Goal: Transaction & Acquisition: Obtain resource

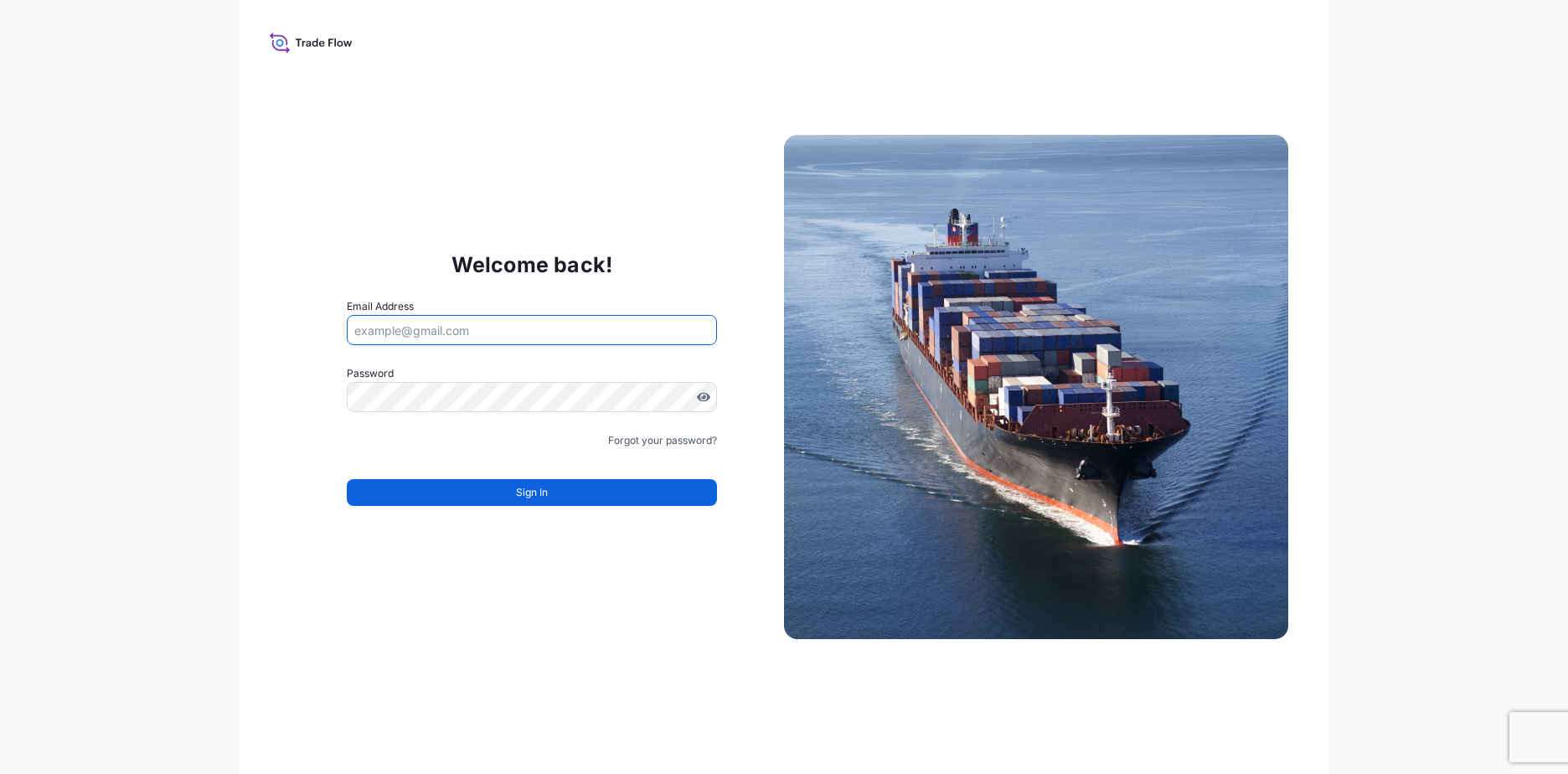
click at [481, 331] on input "Email Address" at bounding box center [531, 330] width 370 height 31
type input "[PERSON_NAME][EMAIL_ADDRESS][DOMAIN_NAME]"
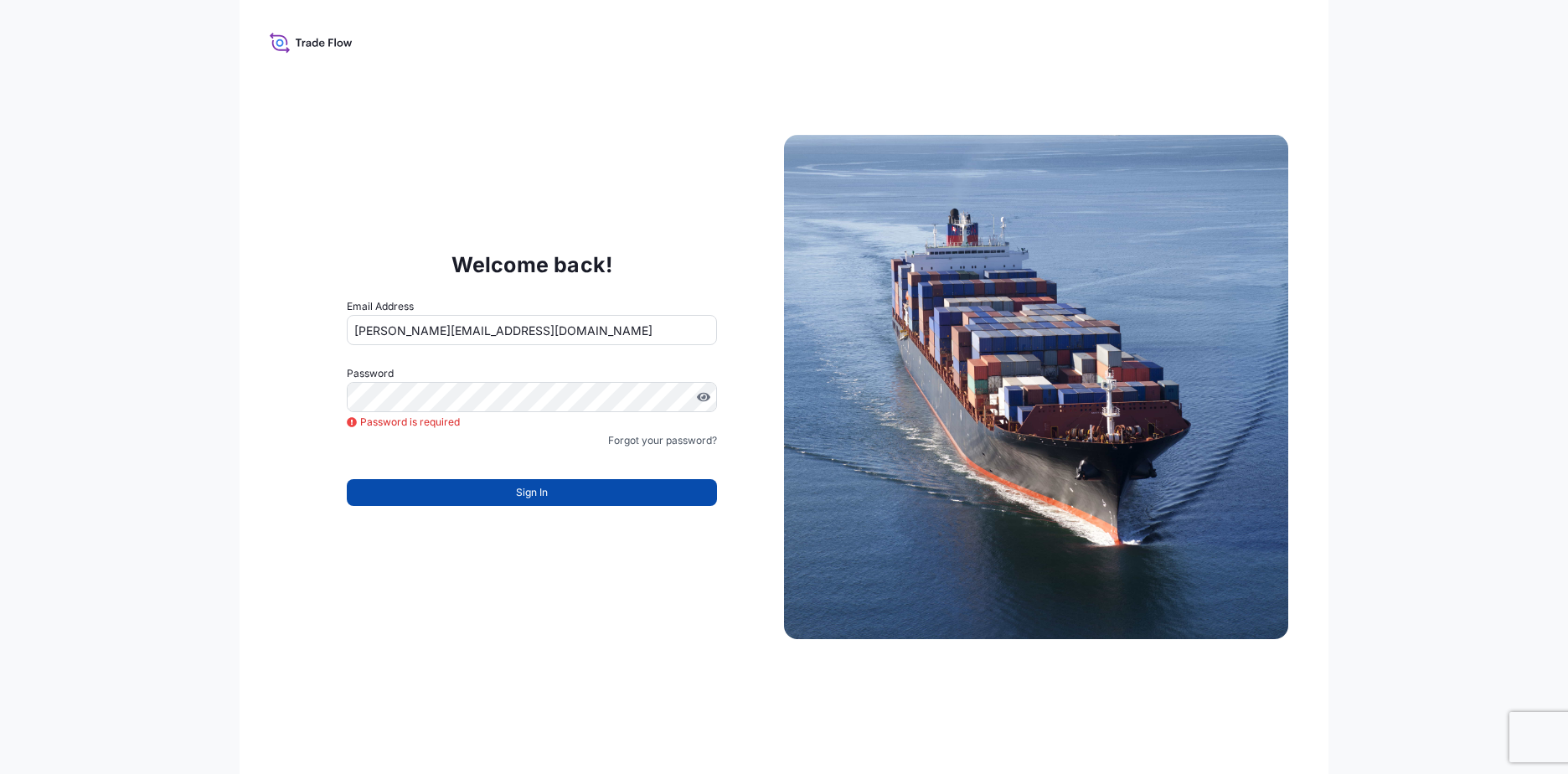
click at [551, 498] on button "Sign In" at bounding box center [531, 492] width 370 height 27
click at [284, 47] on icon at bounding box center [311, 43] width 83 height 24
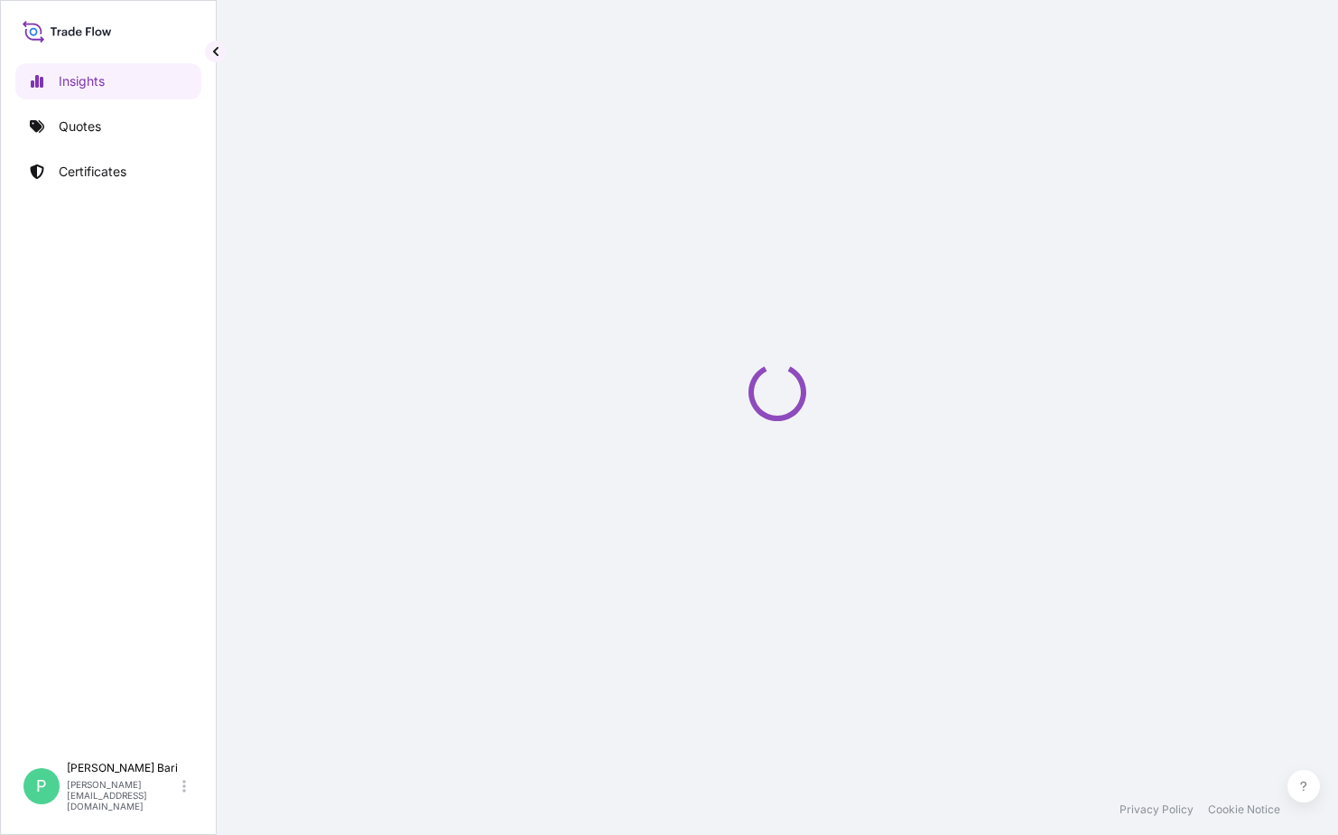
select select "2025"
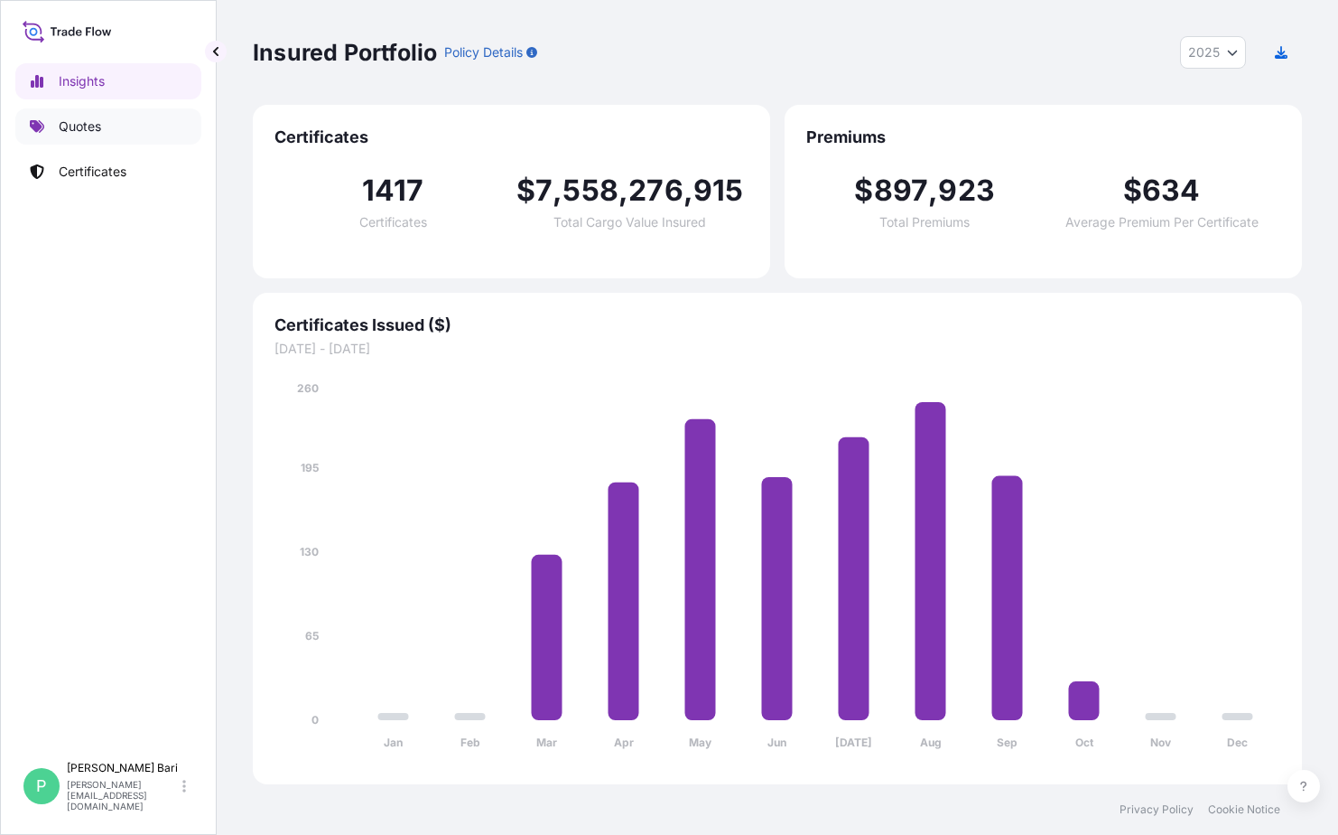
click at [107, 124] on link "Quotes" at bounding box center [108, 126] width 186 height 36
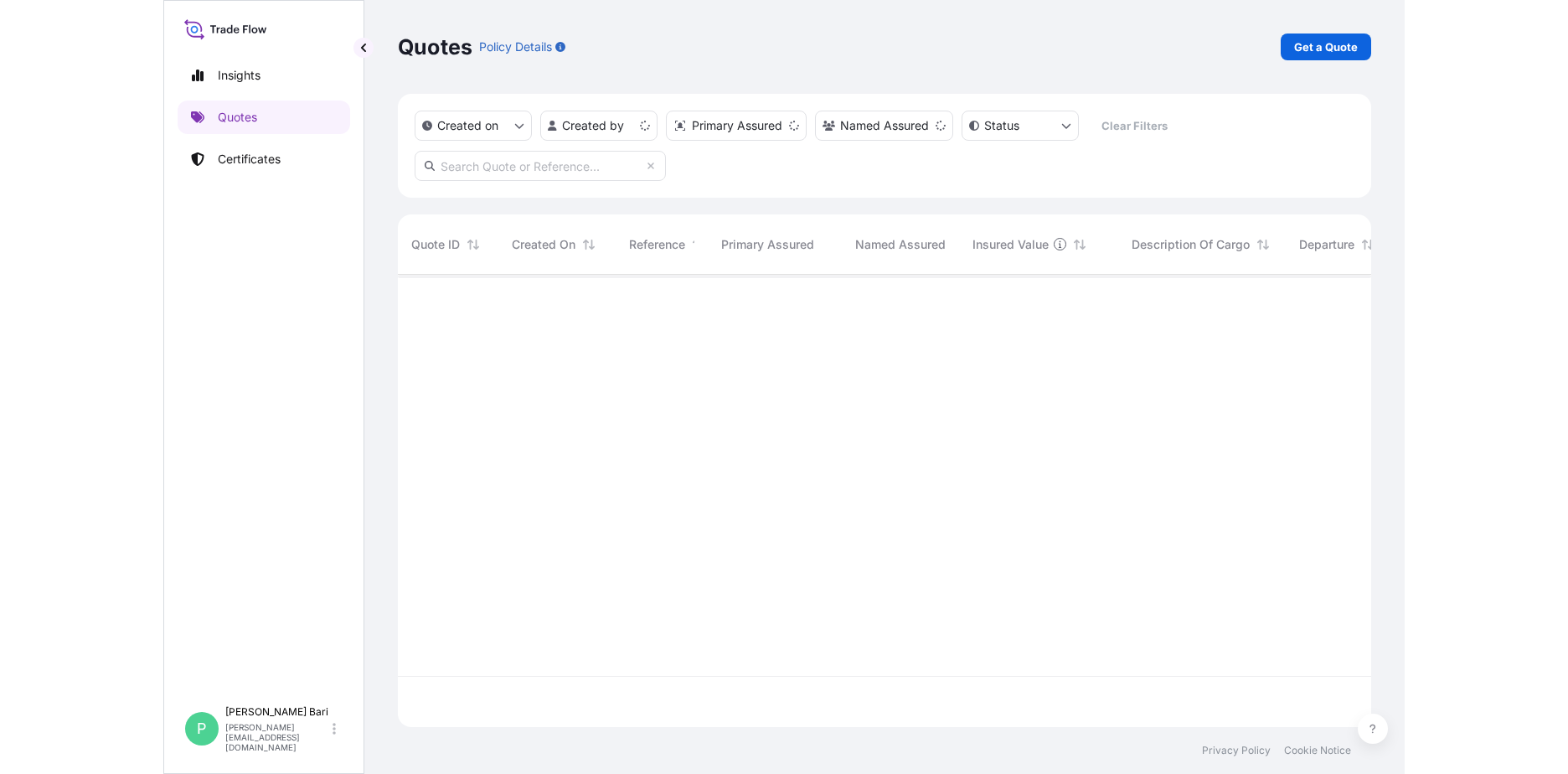
scroll to position [489, 1287]
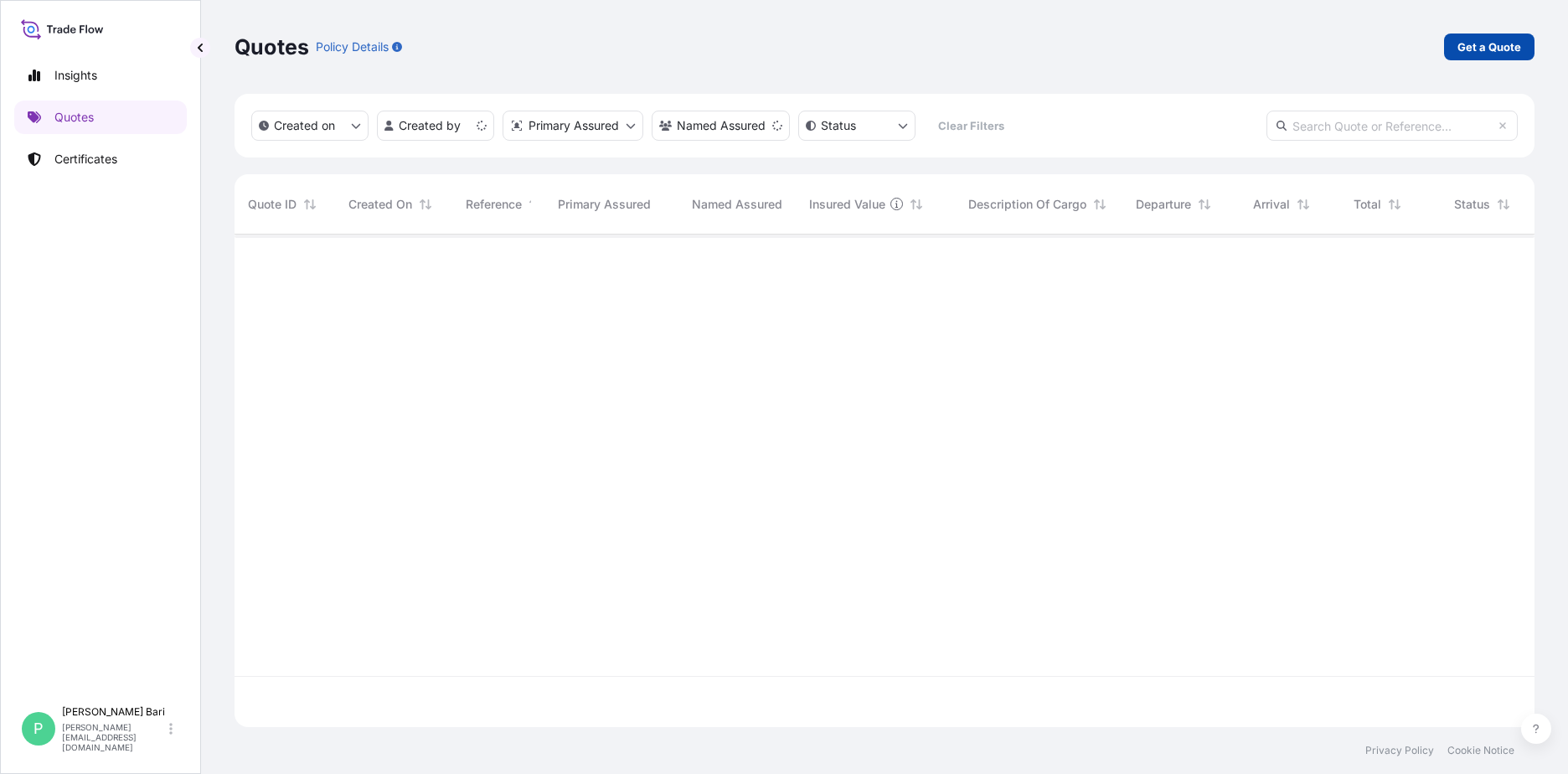
click at [1241, 46] on p "Get a Quote" at bounding box center [1488, 47] width 64 height 17
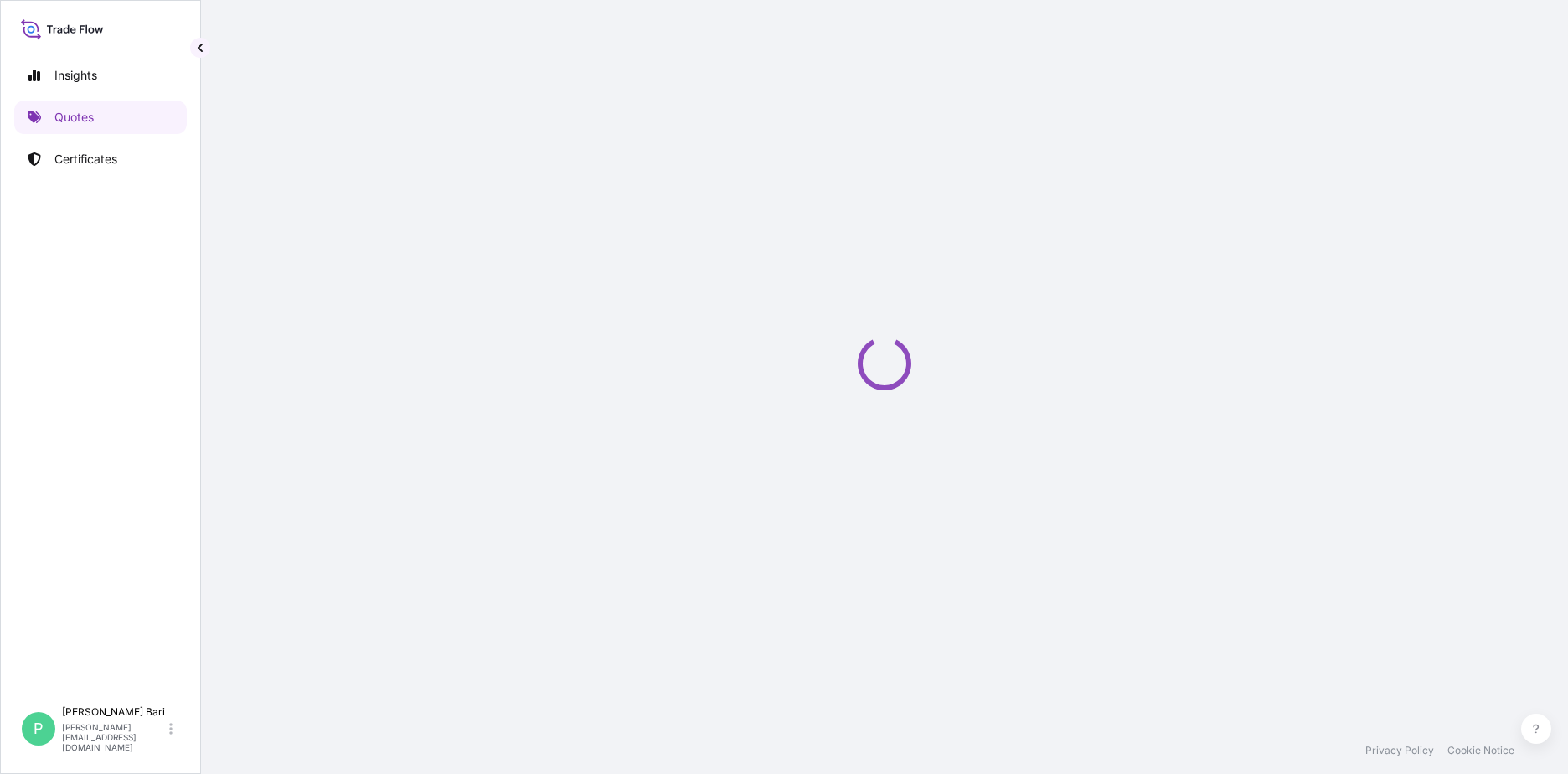
select select "Sea"
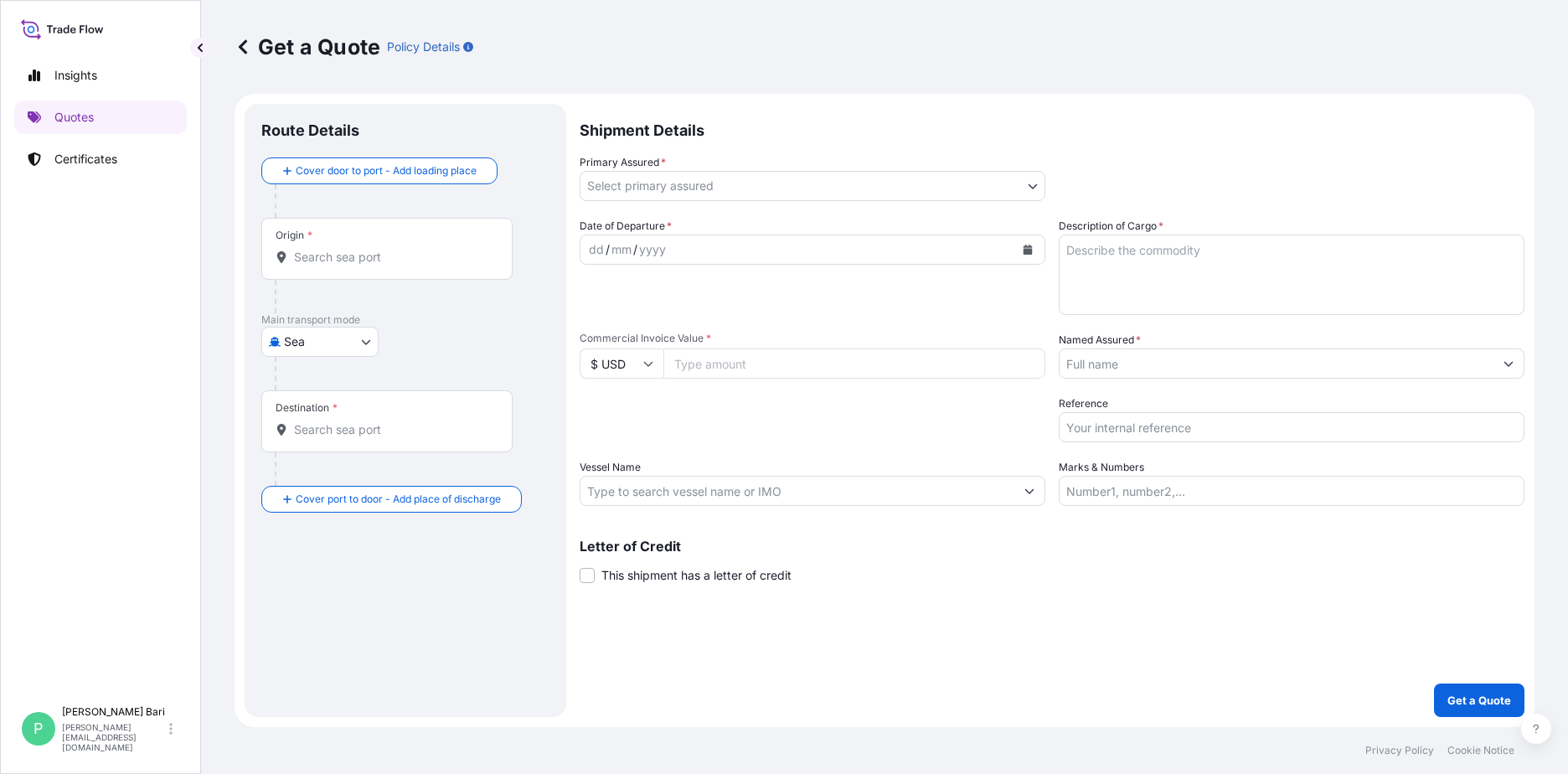
click at [417, 238] on div "Origin *" at bounding box center [387, 248] width 251 height 62
click at [417, 248] on input "Origin *" at bounding box center [392, 257] width 198 height 17
drag, startPoint x: 363, startPoint y: 263, endPoint x: 365, endPoint y: 235, distance: 28.1
click at [363, 263] on input "Origin * Please select an origin" at bounding box center [392, 257] width 198 height 17
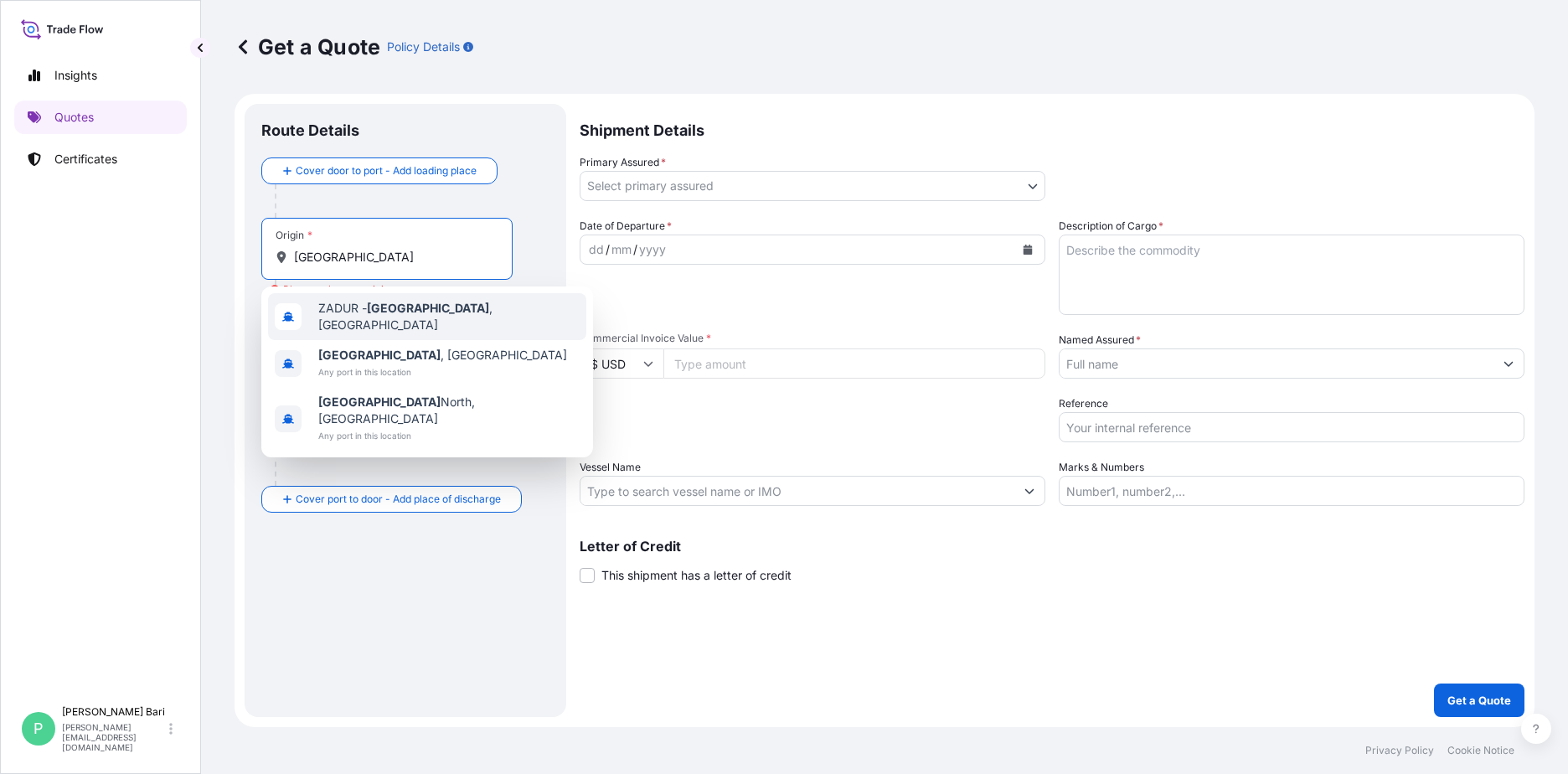
click at [428, 316] on span "ZADUR - [GEOGRAPHIC_DATA] , [GEOGRAPHIC_DATA]" at bounding box center [449, 316] width 261 height 33
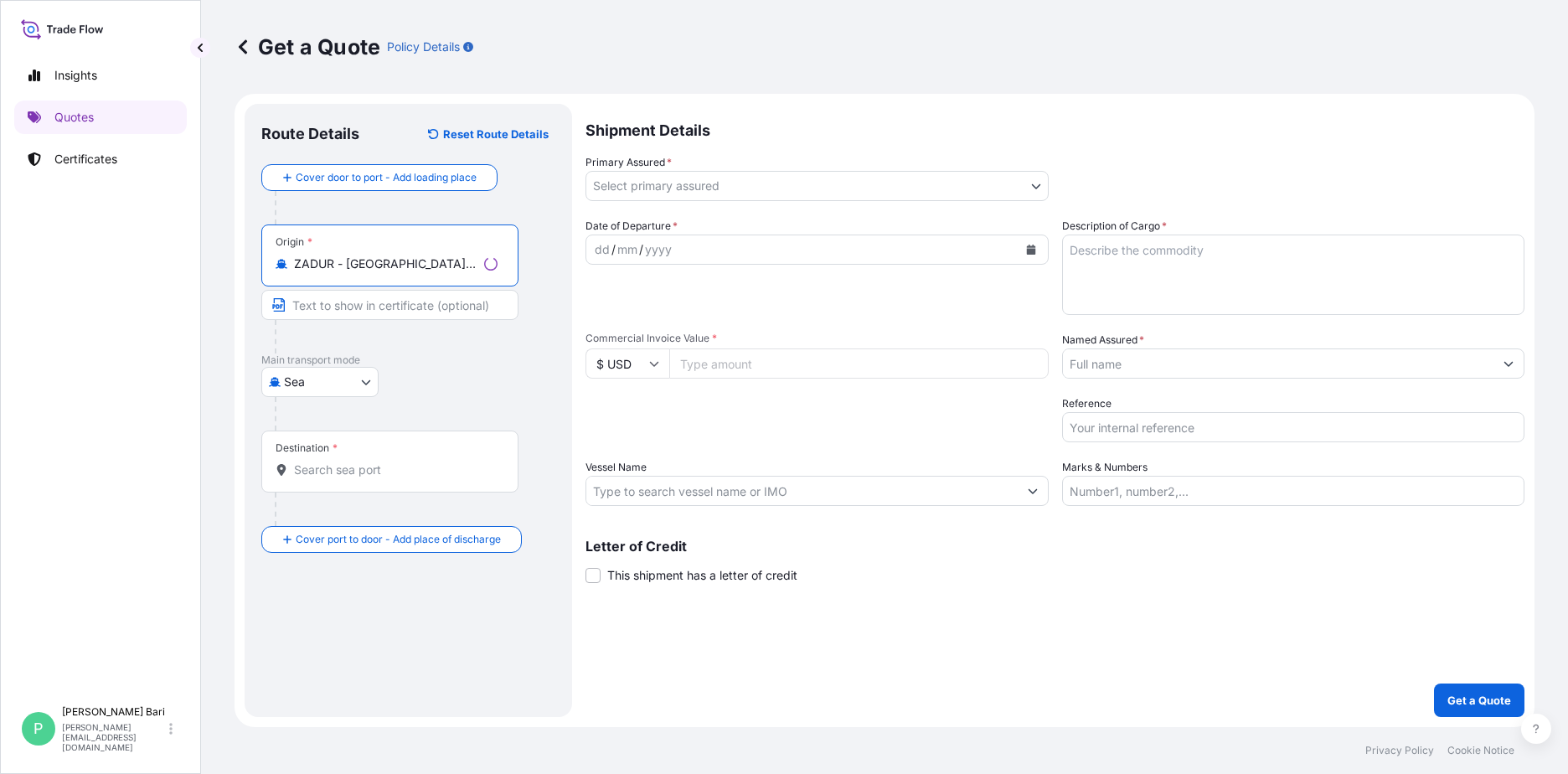
type input "ZADUR - [GEOGRAPHIC_DATA], [GEOGRAPHIC_DATA]"
click at [699, 194] on body "0 options available. 3 options available. Insights Quotes Certificates P [PERSO…" at bounding box center [784, 387] width 1568 height 774
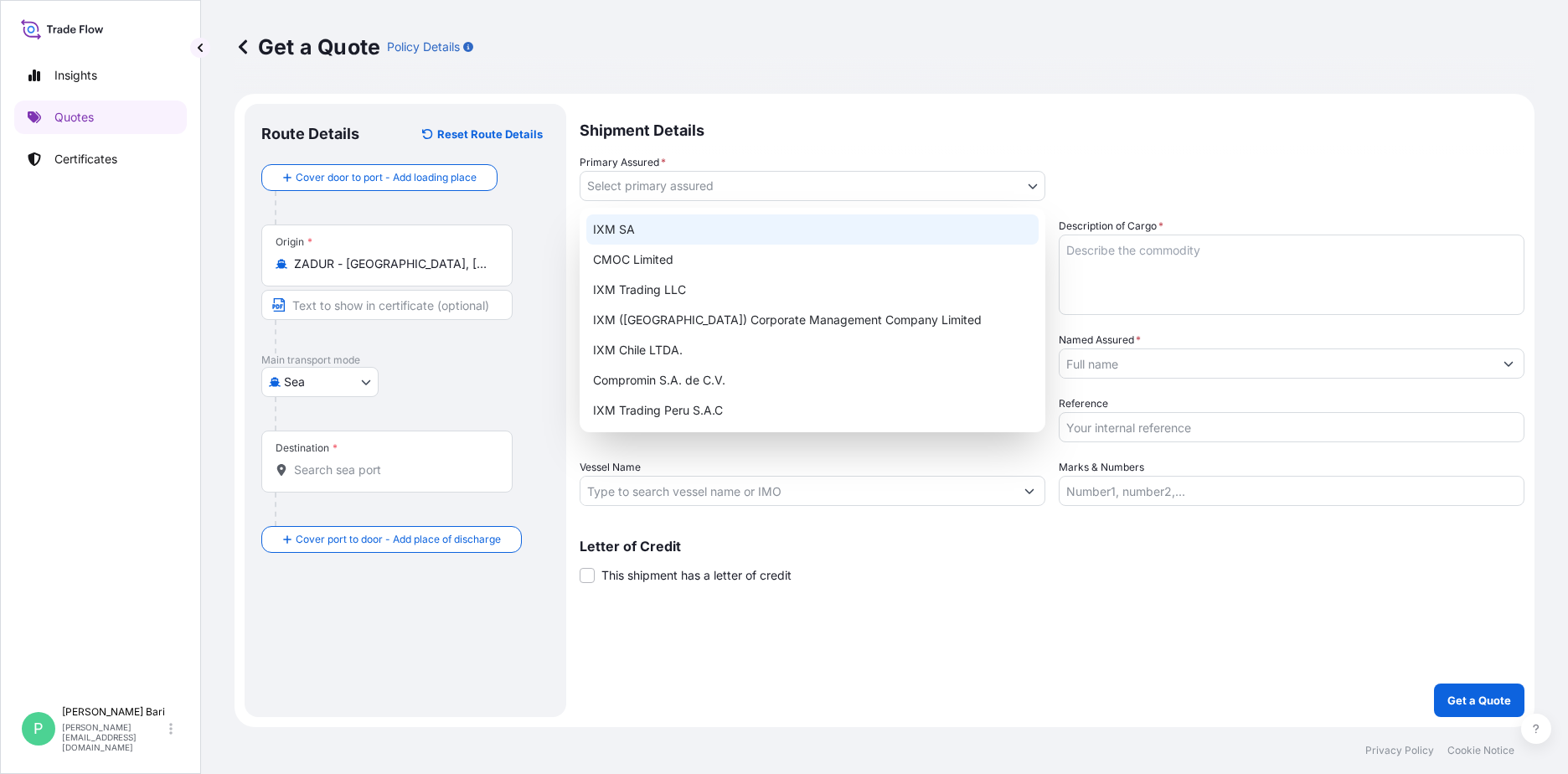
click at [659, 230] on div "IXM SA" at bounding box center [812, 229] width 453 height 31
select select "31846"
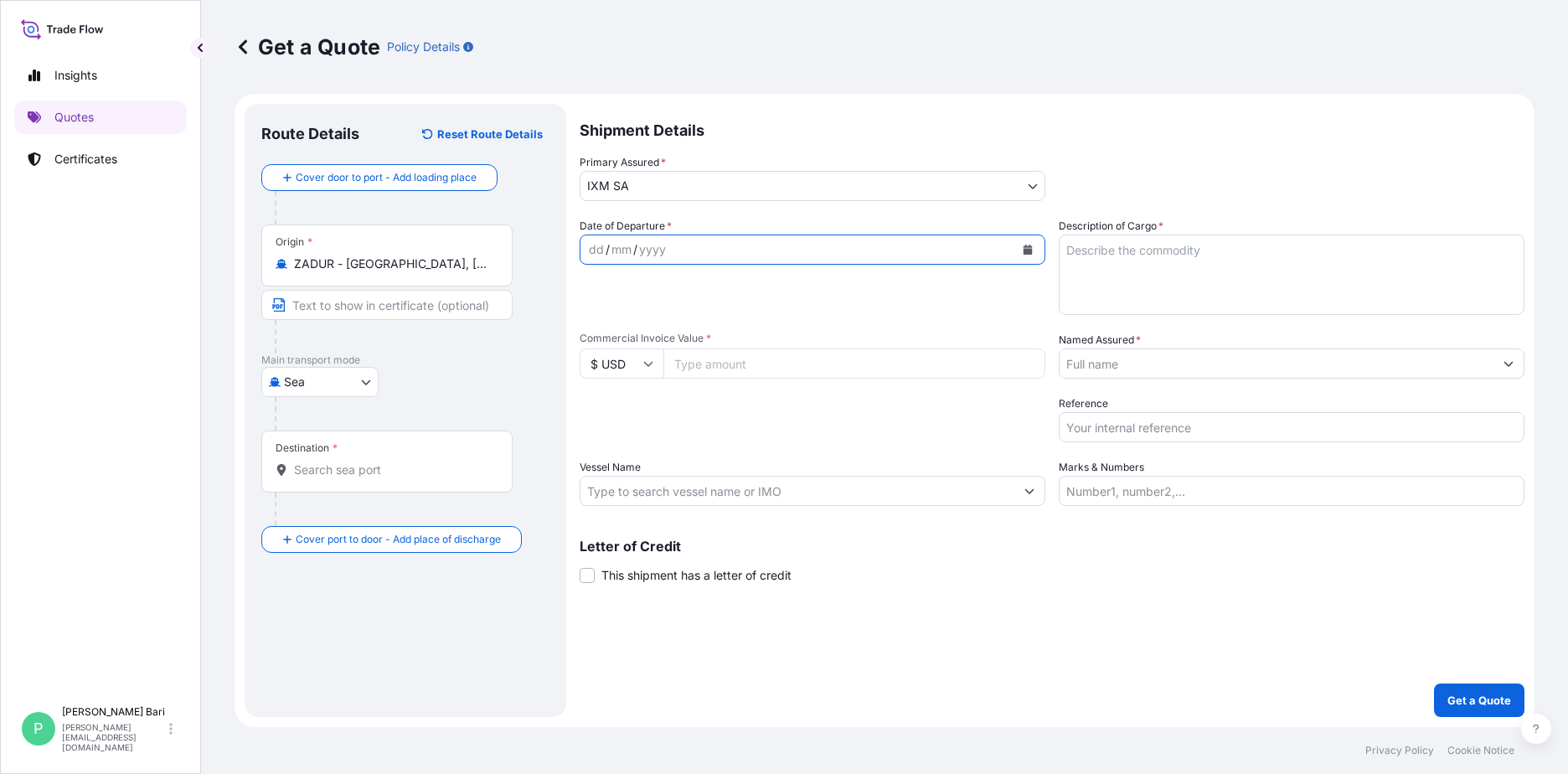
click at [1028, 246] on icon "Calendar" at bounding box center [1027, 249] width 10 height 10
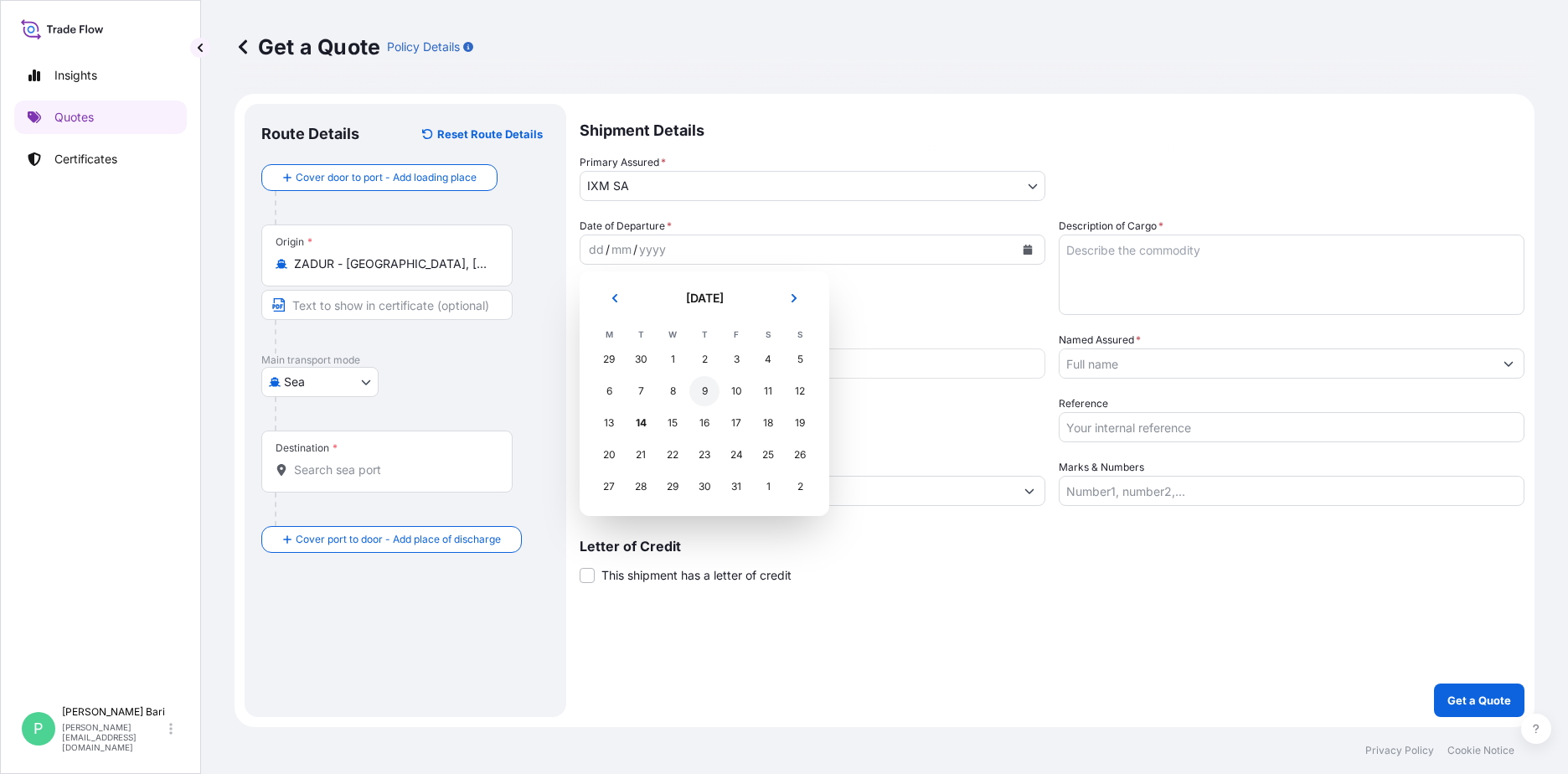
click at [700, 390] on div "9" at bounding box center [704, 391] width 31 height 31
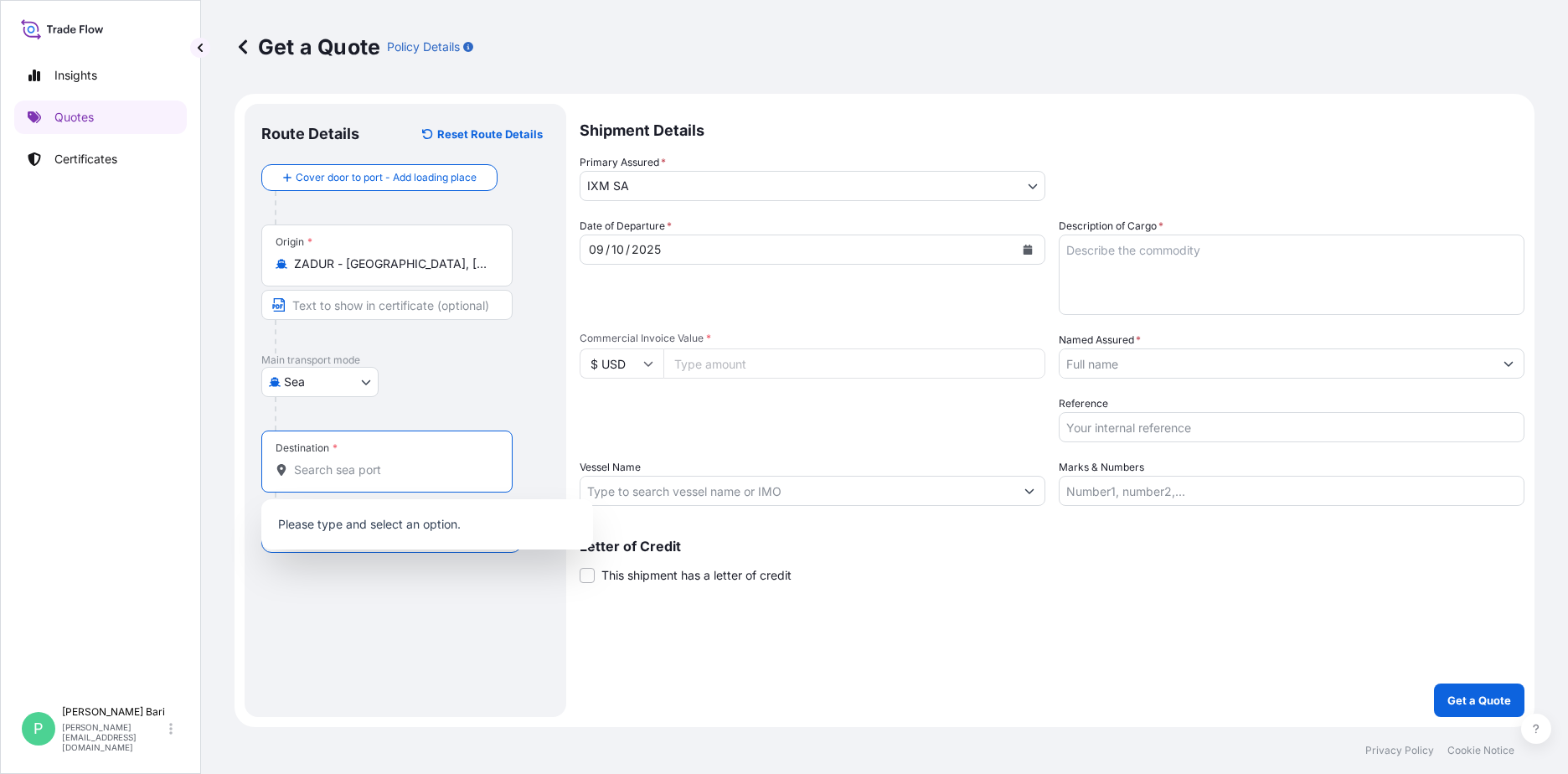
click at [327, 468] on input "Destination *" at bounding box center [392, 470] width 198 height 17
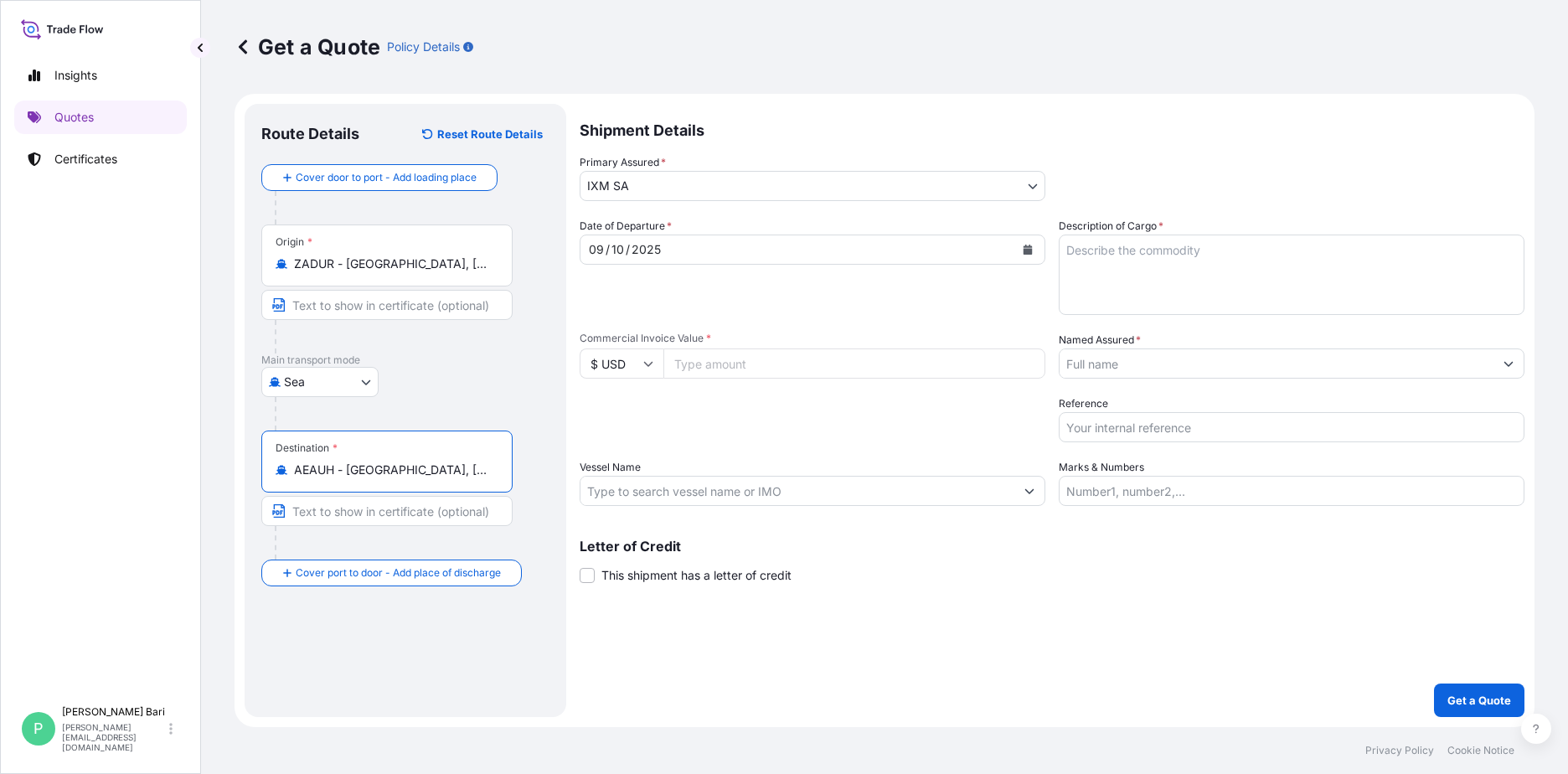
type input "AEAUH - [GEOGRAPHIC_DATA], [GEOGRAPHIC_DATA]"
click at [1208, 281] on textarea "Description of Cargo *" at bounding box center [1292, 274] width 465 height 81
type textarea "314.452 MT OF COPPER CATHODES"
click at [806, 359] on input "Commercial Invoice Value *" at bounding box center [854, 363] width 382 height 31
click at [1084, 358] on input "Named Assured *" at bounding box center [1276, 363] width 434 height 31
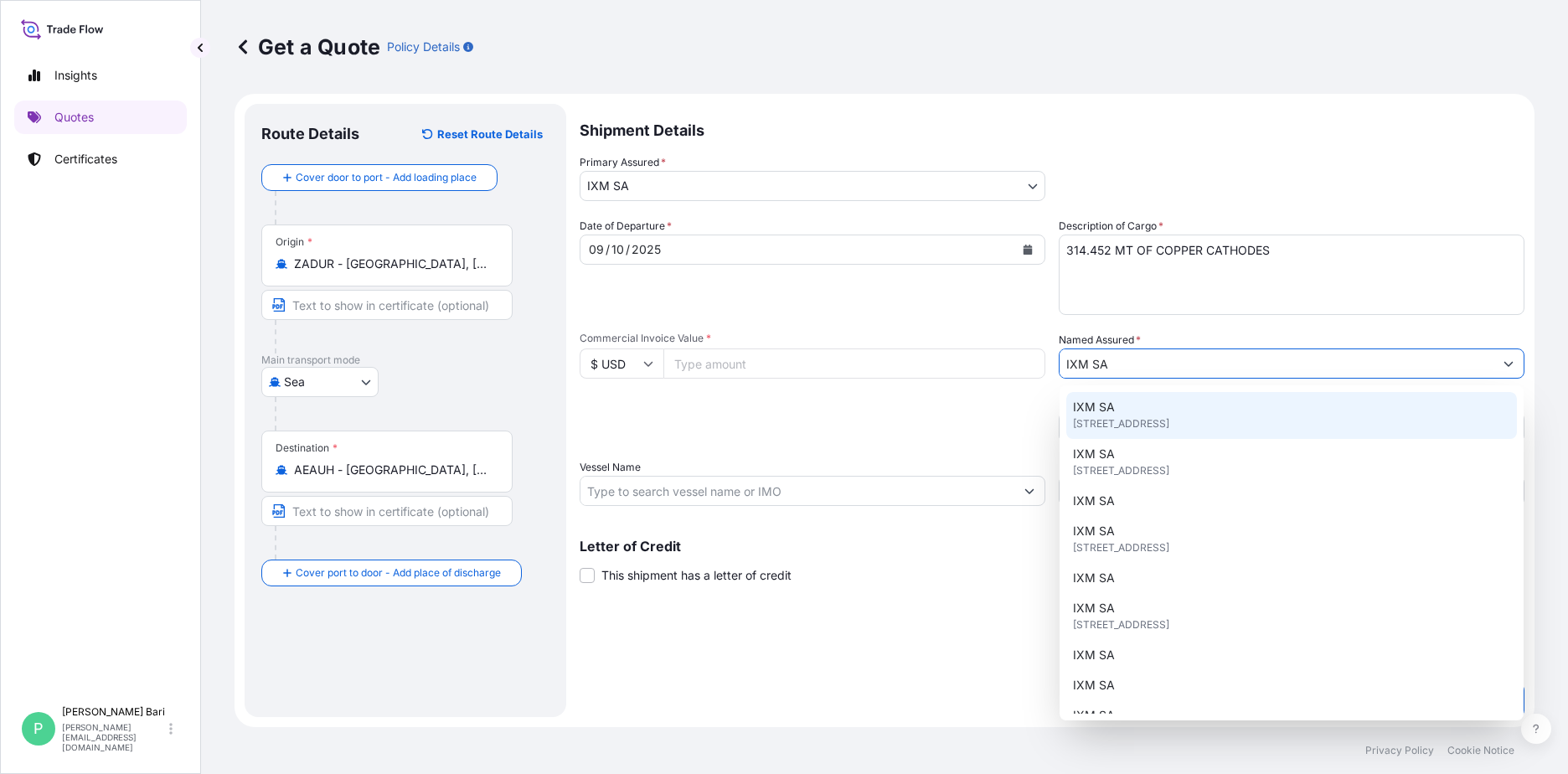
click at [1086, 422] on span "[STREET_ADDRESS]" at bounding box center [1121, 424] width 96 height 17
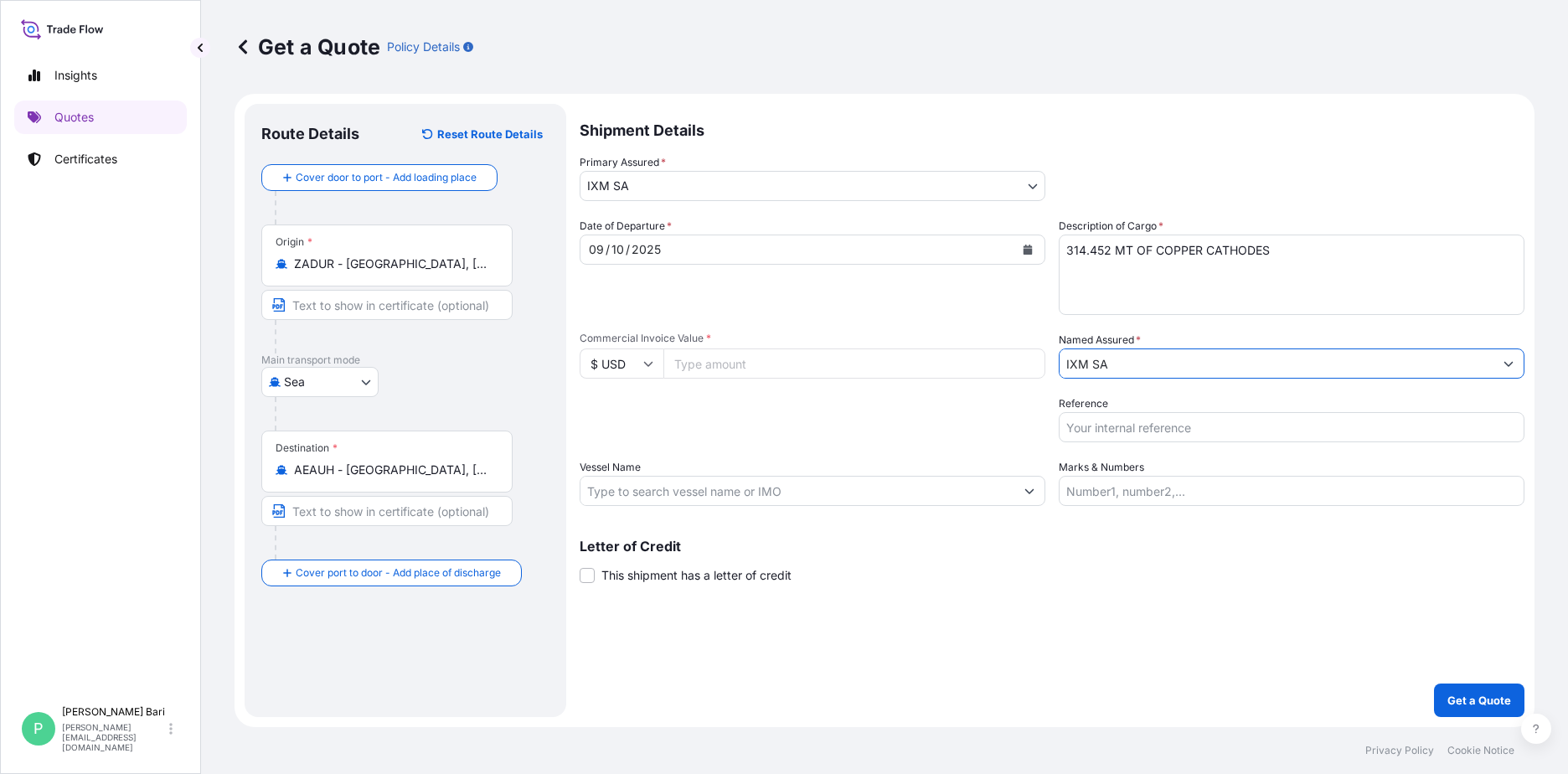
type input "IXM SA"
click at [1168, 422] on input "Reference" at bounding box center [1292, 426] width 465 height 31
type input "MSC STELLA - 031DU0101909"
type input "2369271.96"
click at [1210, 431] on input "MSC STELLA - 031DU0101909" at bounding box center [1292, 426] width 465 height 31
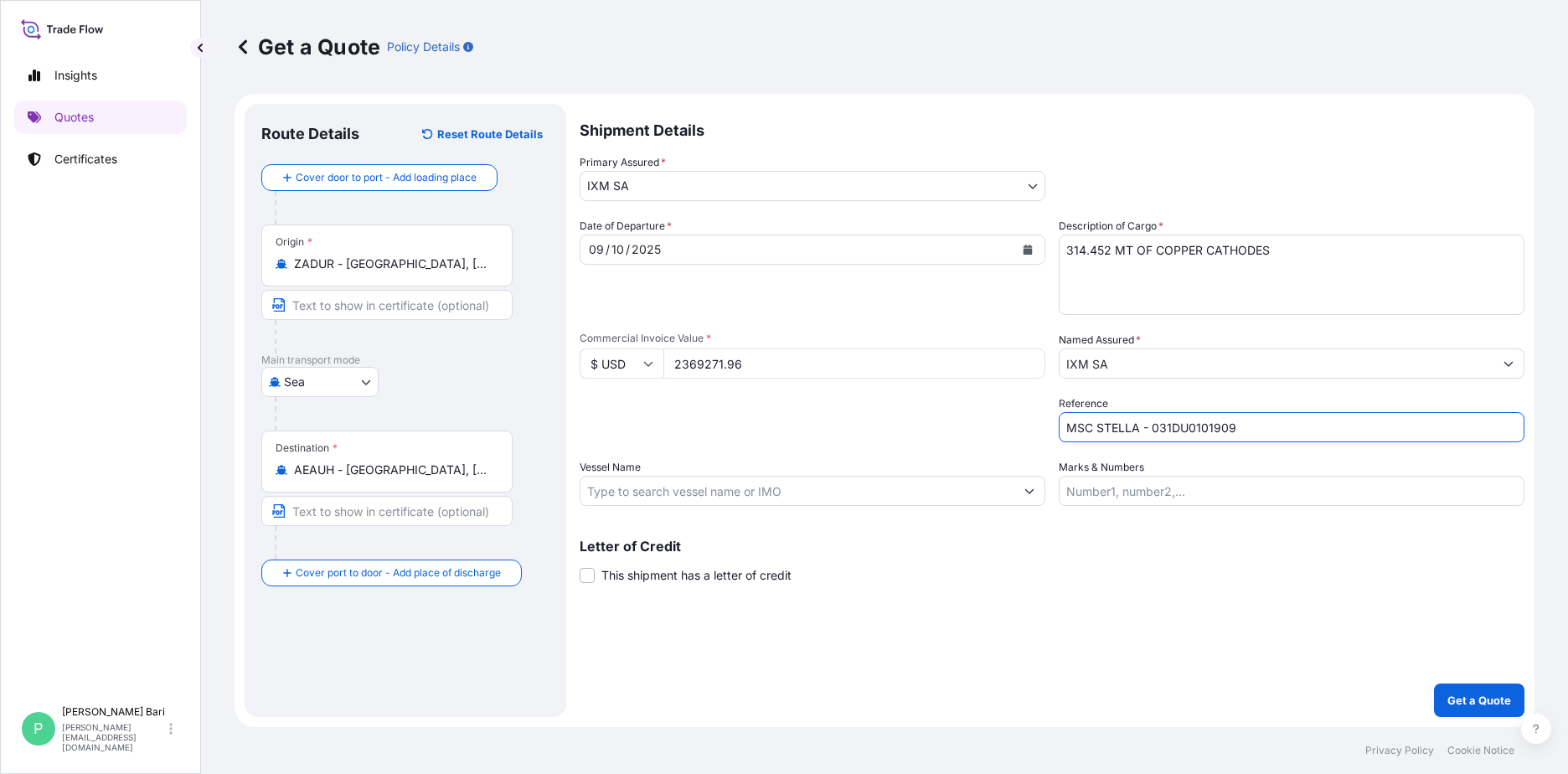
click at [1210, 431] on input "MSC STELLA - 031DU0101909" at bounding box center [1292, 426] width 465 height 31
paste input "0988"
type input "MSC STELLA - 031DU0100988"
click at [746, 486] on input "Vessel Name" at bounding box center [797, 490] width 434 height 31
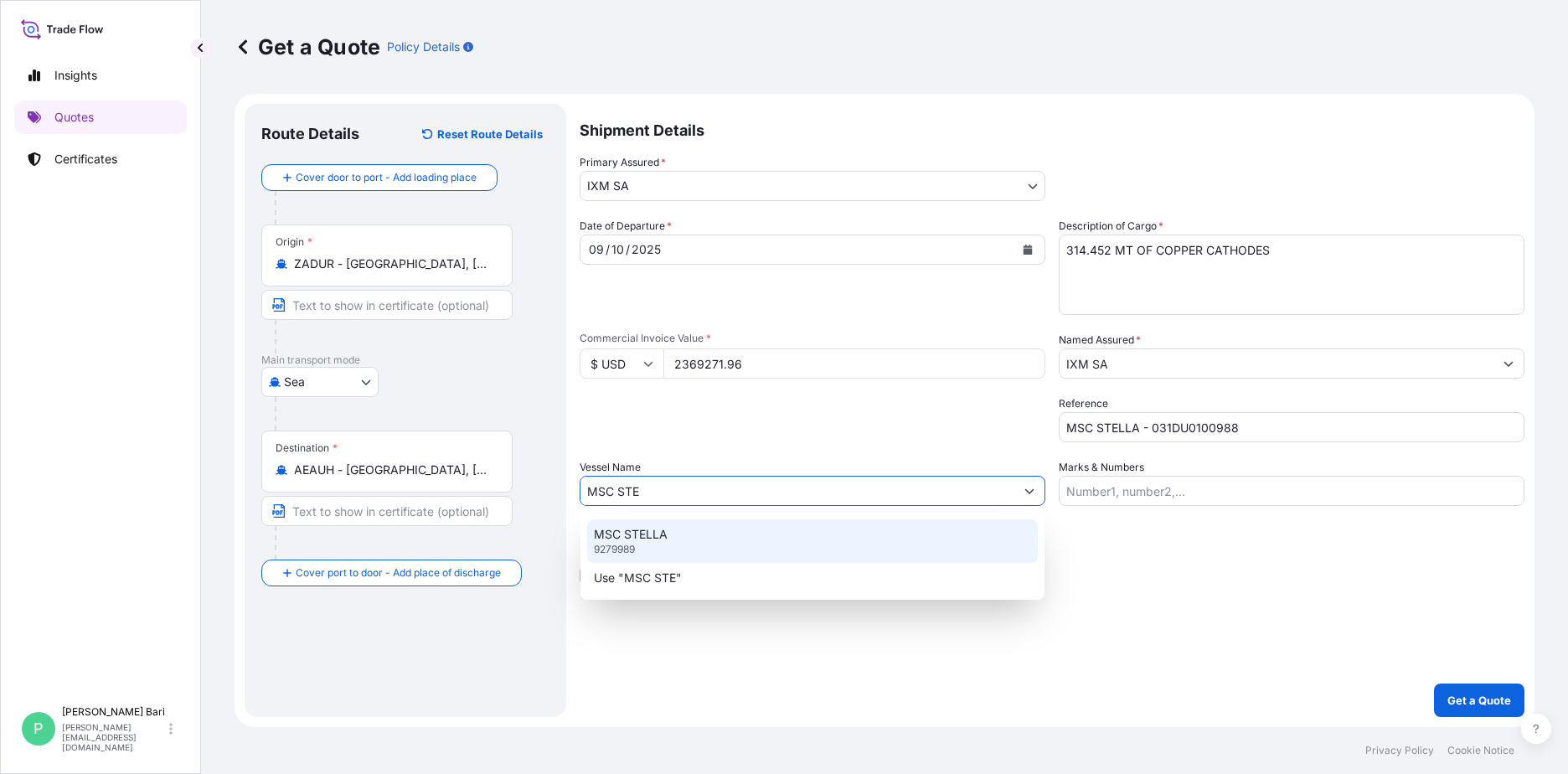
click at [668, 528] on div "MSC STELLA 9279989" at bounding box center [812, 540] width 451 height 44
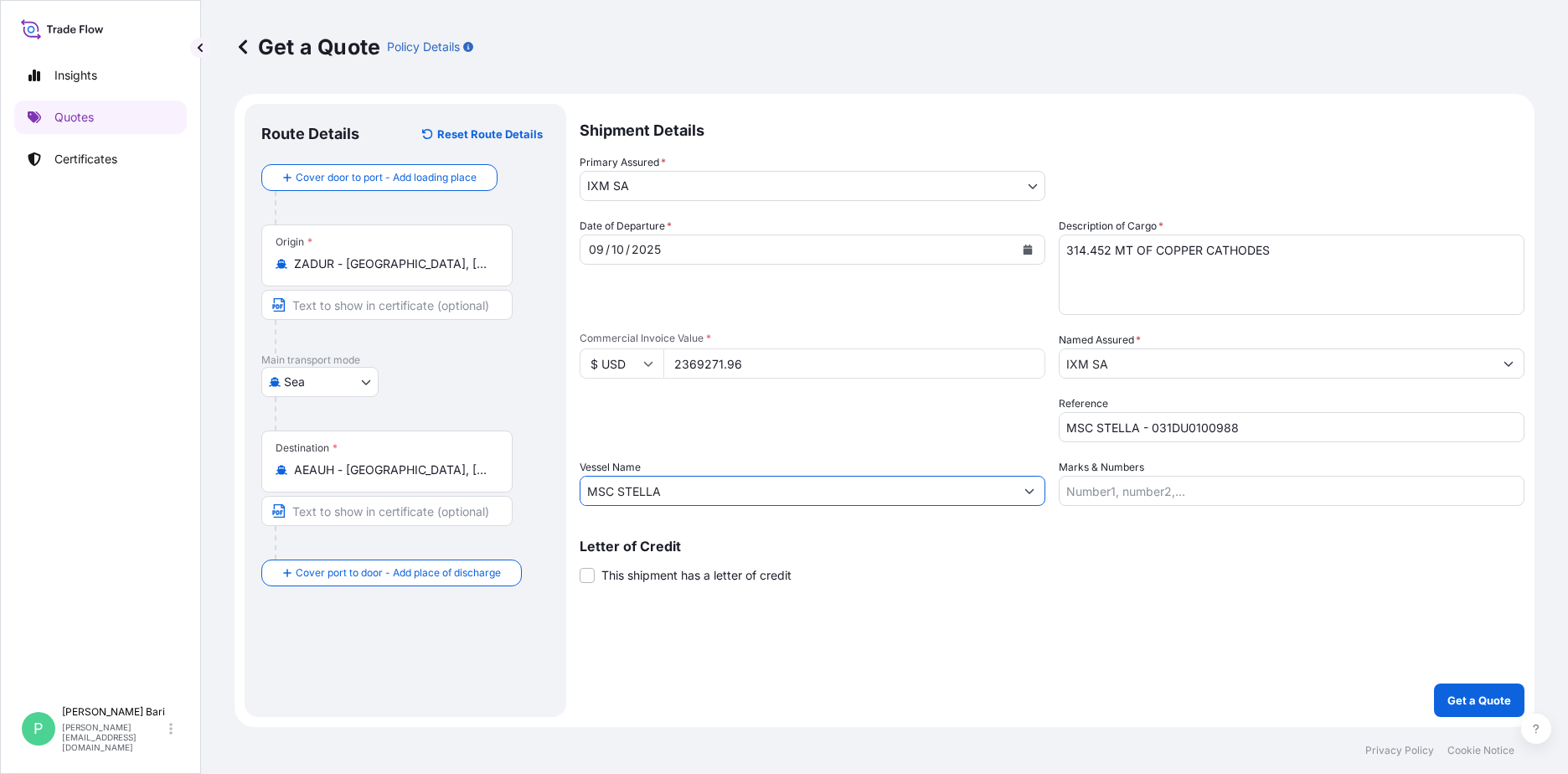
type input "MSC STELLA"
click at [773, 374] on input "2369271.96" at bounding box center [854, 363] width 382 height 31
drag, startPoint x: 773, startPoint y: 374, endPoint x: 642, endPoint y: 323, distance: 140.6
click at [646, 351] on div "$ USD 2369271.96" at bounding box center [812, 363] width 465 height 31
type input "3146950.71"
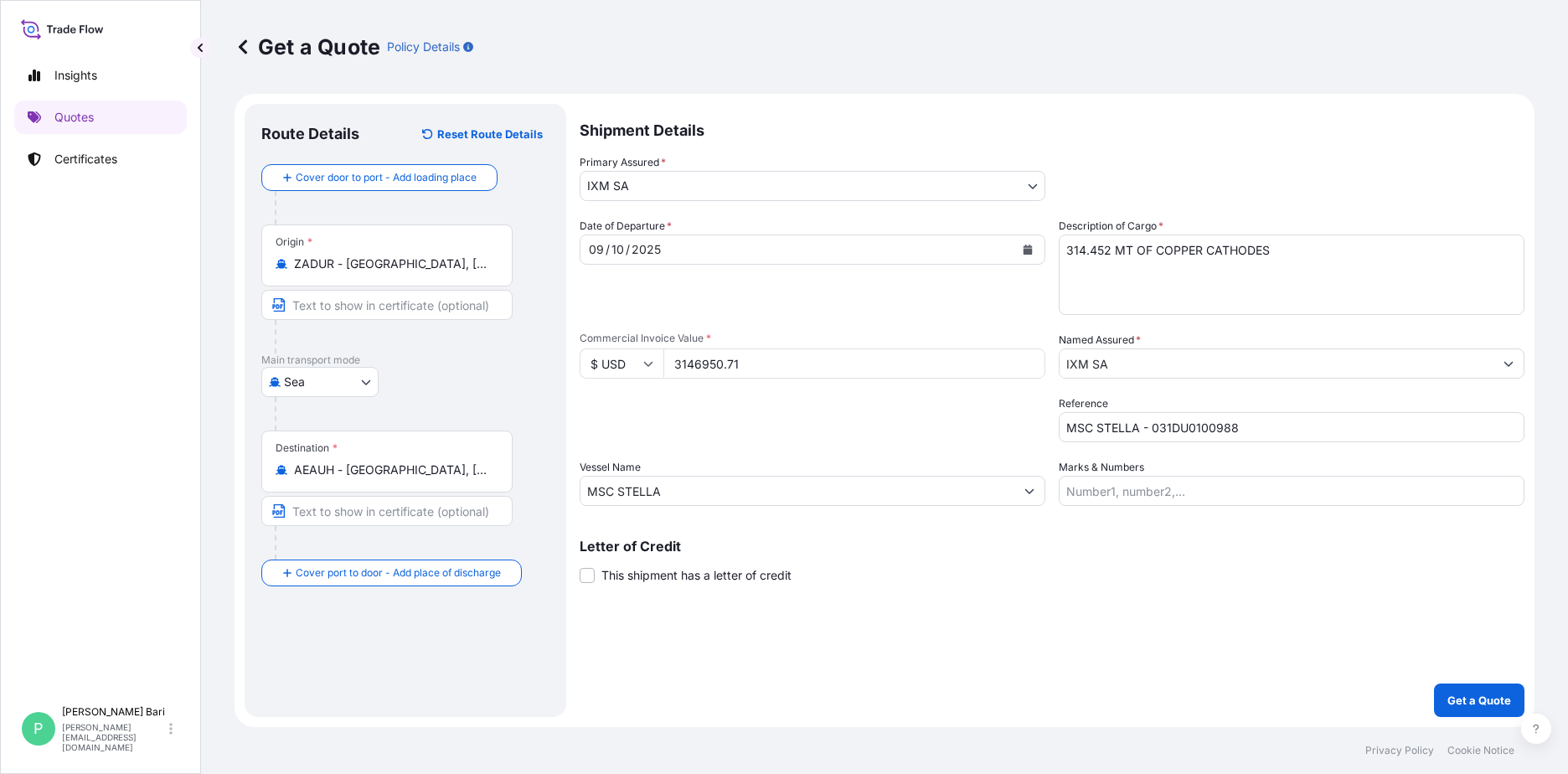
click at [807, 427] on div "Packing Category Type to search a container mode Please select a primary mode o…" at bounding box center [812, 418] width 465 height 47
click at [1241, 427] on input "MSC STELLA - 031DU0100988" at bounding box center [1292, 426] width 465 height 31
click at [1241, 691] on button "Get a Quote" at bounding box center [1479, 700] width 91 height 33
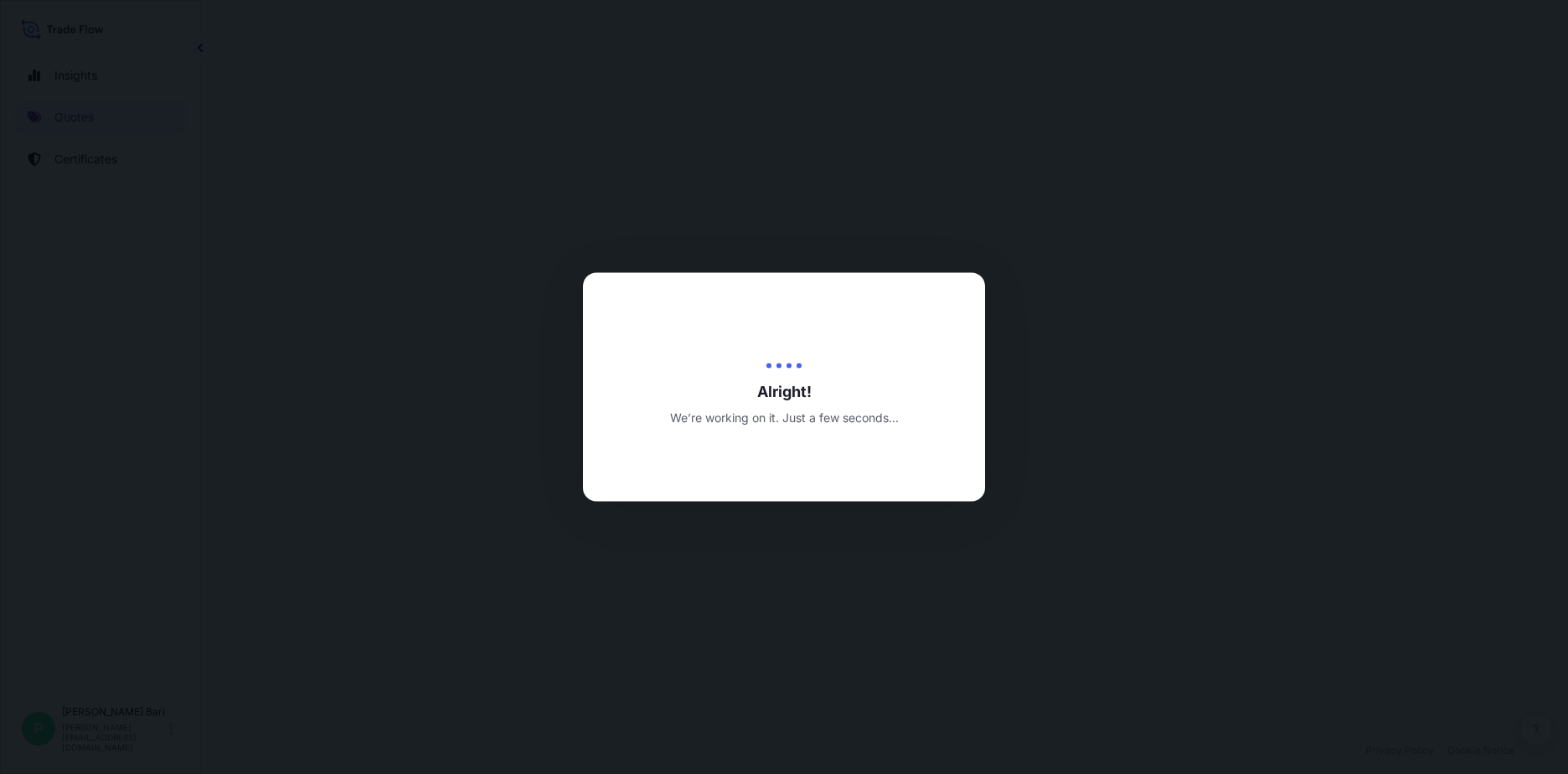
select select "Sea"
select select "31846"
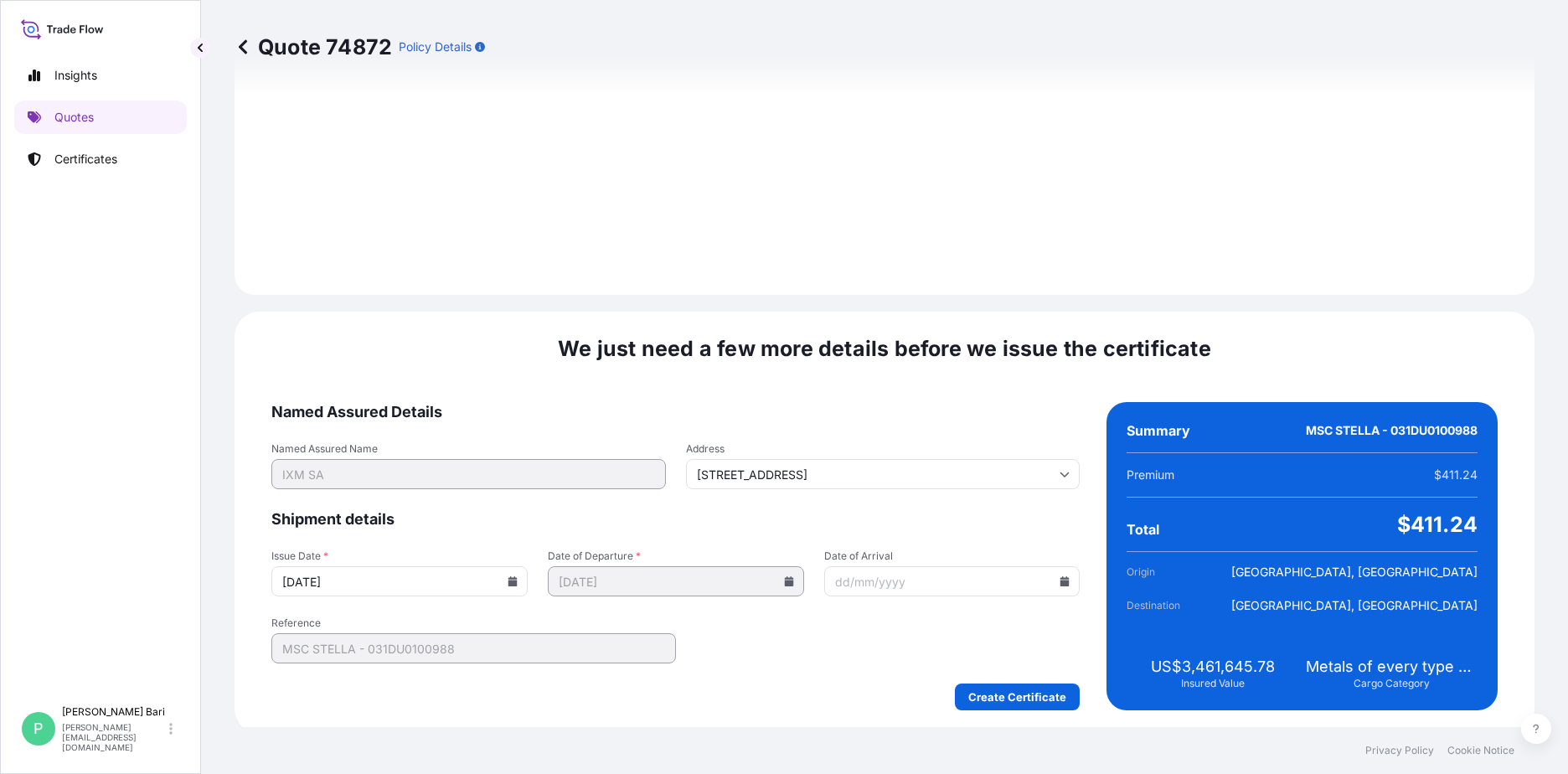
scroll to position [1746, 0]
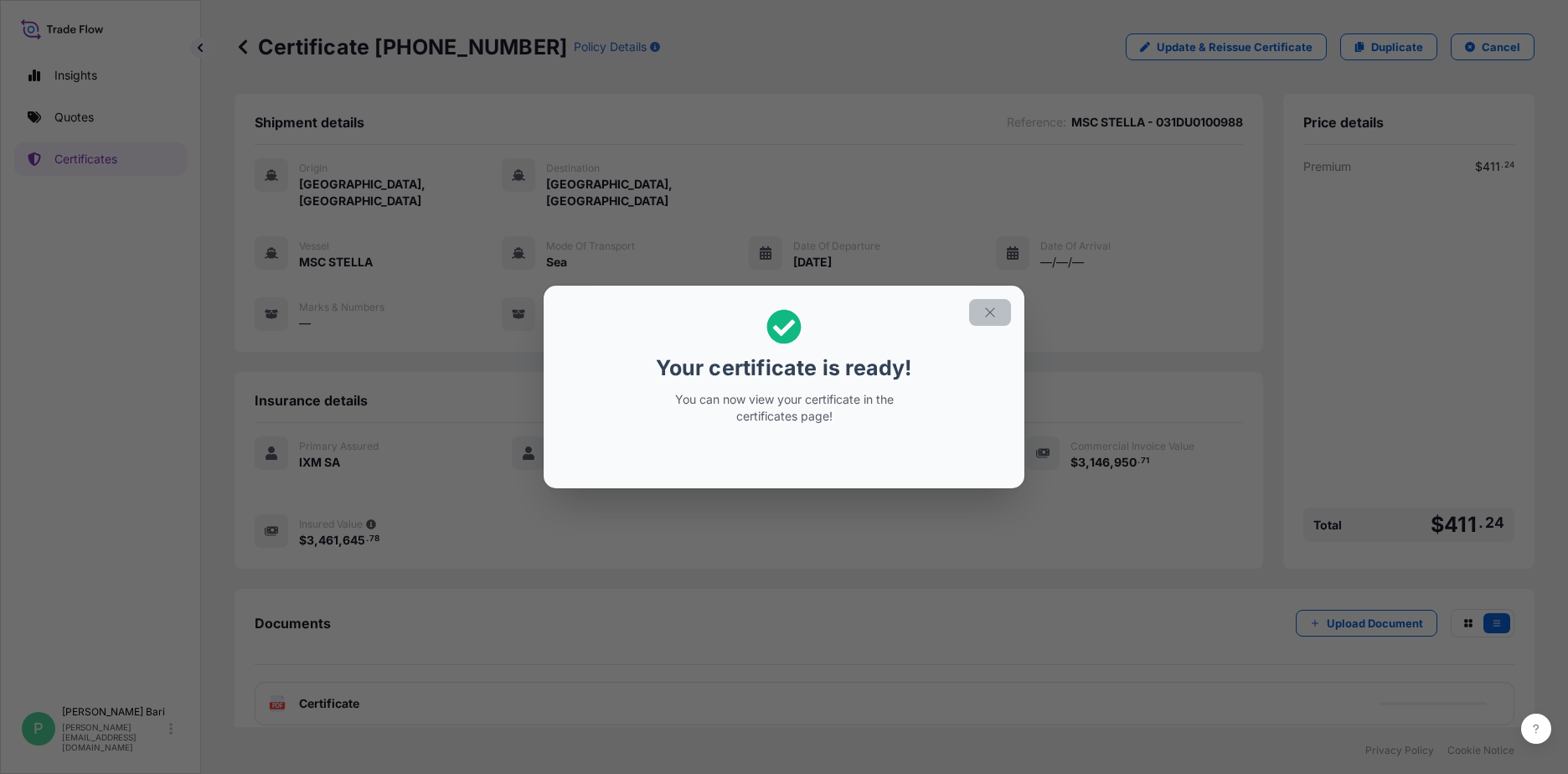
click at [1003, 315] on button "button" at bounding box center [989, 311] width 42 height 27
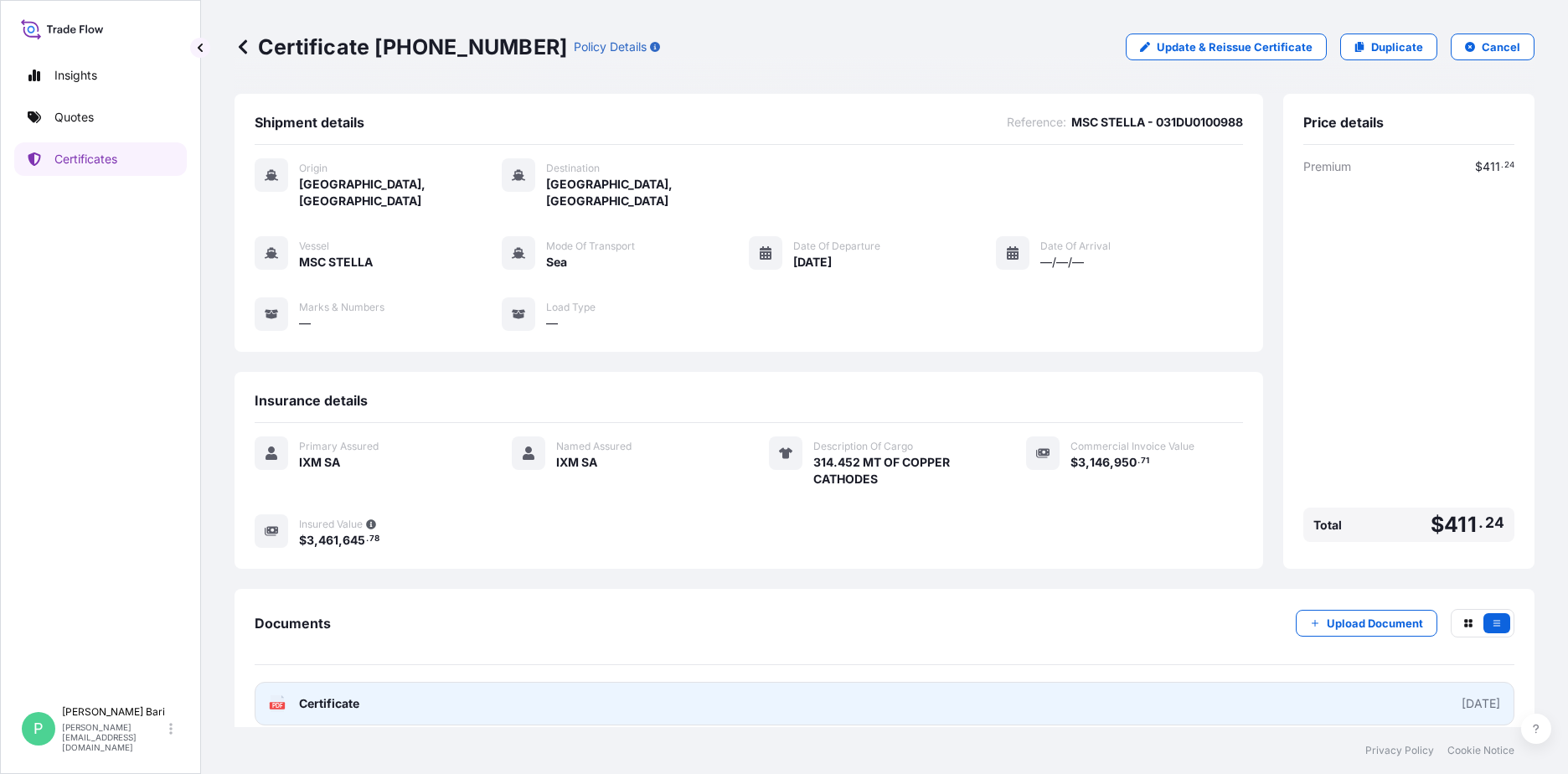
click at [784, 696] on link "PDF Certificate [DATE]" at bounding box center [885, 703] width 1259 height 44
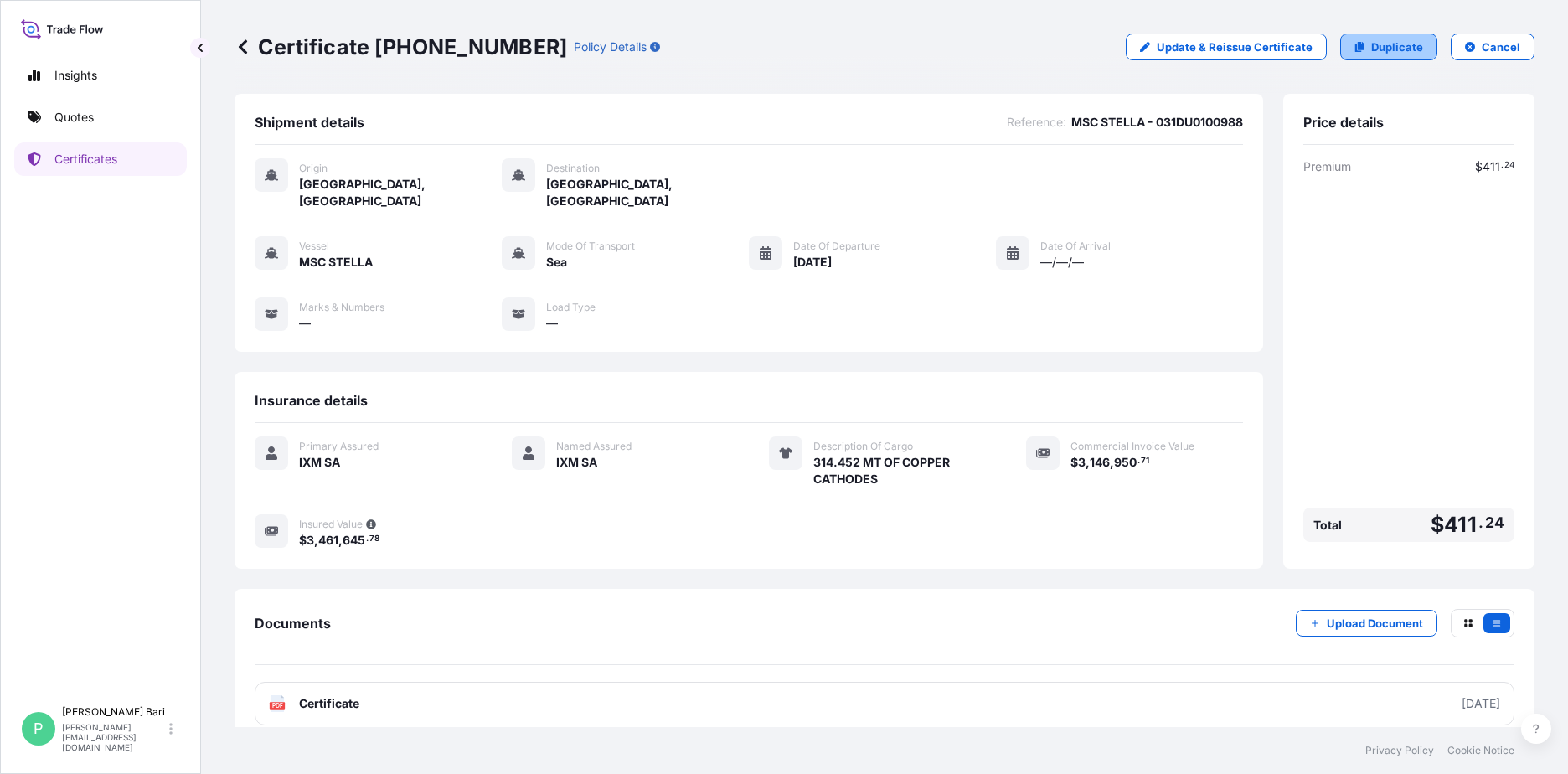
click at [1241, 47] on p "Duplicate" at bounding box center [1396, 47] width 52 height 17
select select "Sea"
select select "31846"
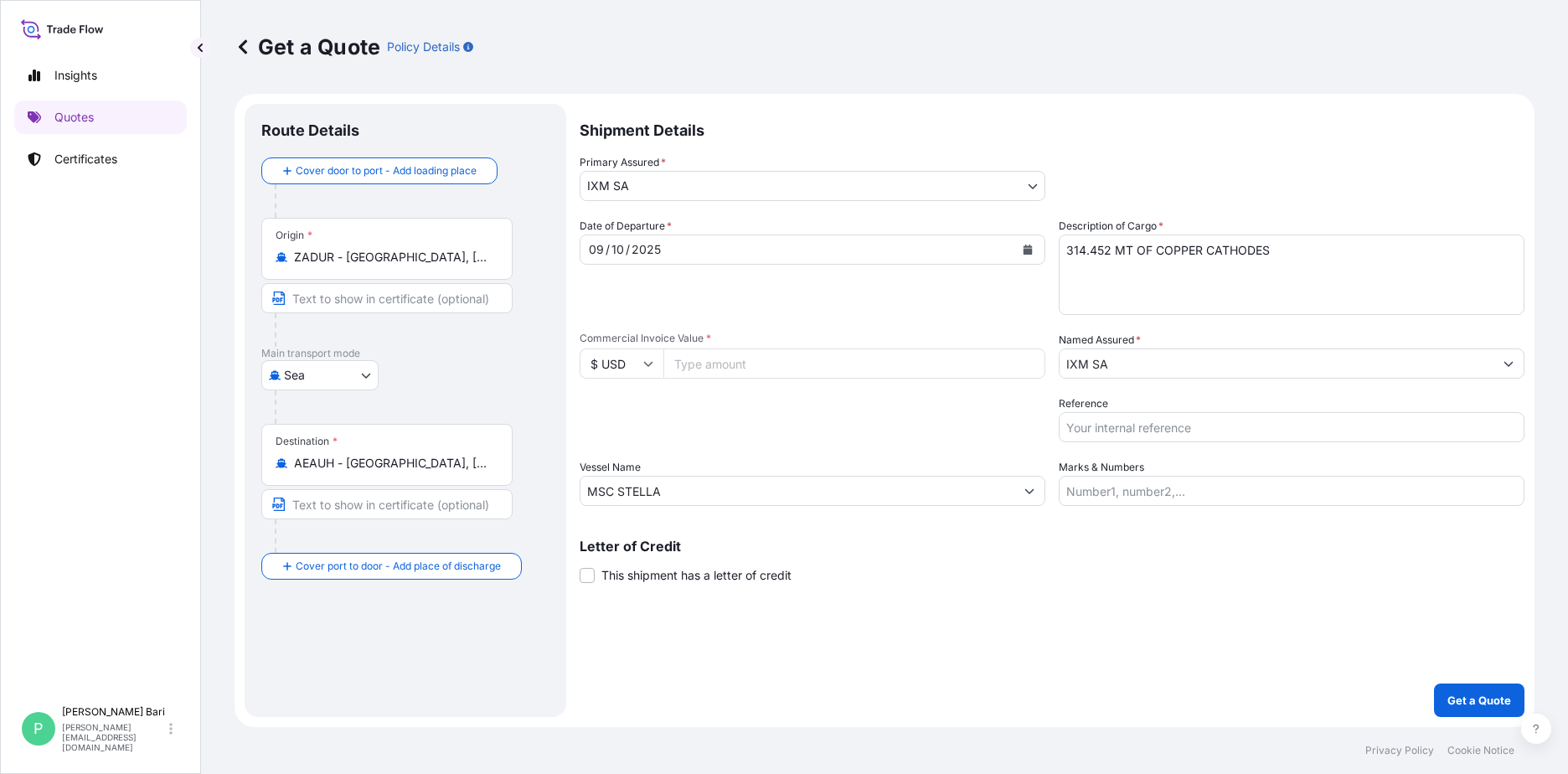
click at [709, 357] on input "Commercial Invoice Value *" at bounding box center [854, 363] width 382 height 31
type input "5204387.65"
click at [1200, 439] on input "Reference" at bounding box center [1292, 426] width 465 height 31
drag, startPoint x: 1250, startPoint y: 428, endPoint x: 872, endPoint y: 480, distance: 381.6
click at [872, 480] on div "Date of Departure * [DATE] Cargo Category * Metals of every type and descriptio…" at bounding box center [1052, 362] width 945 height 288
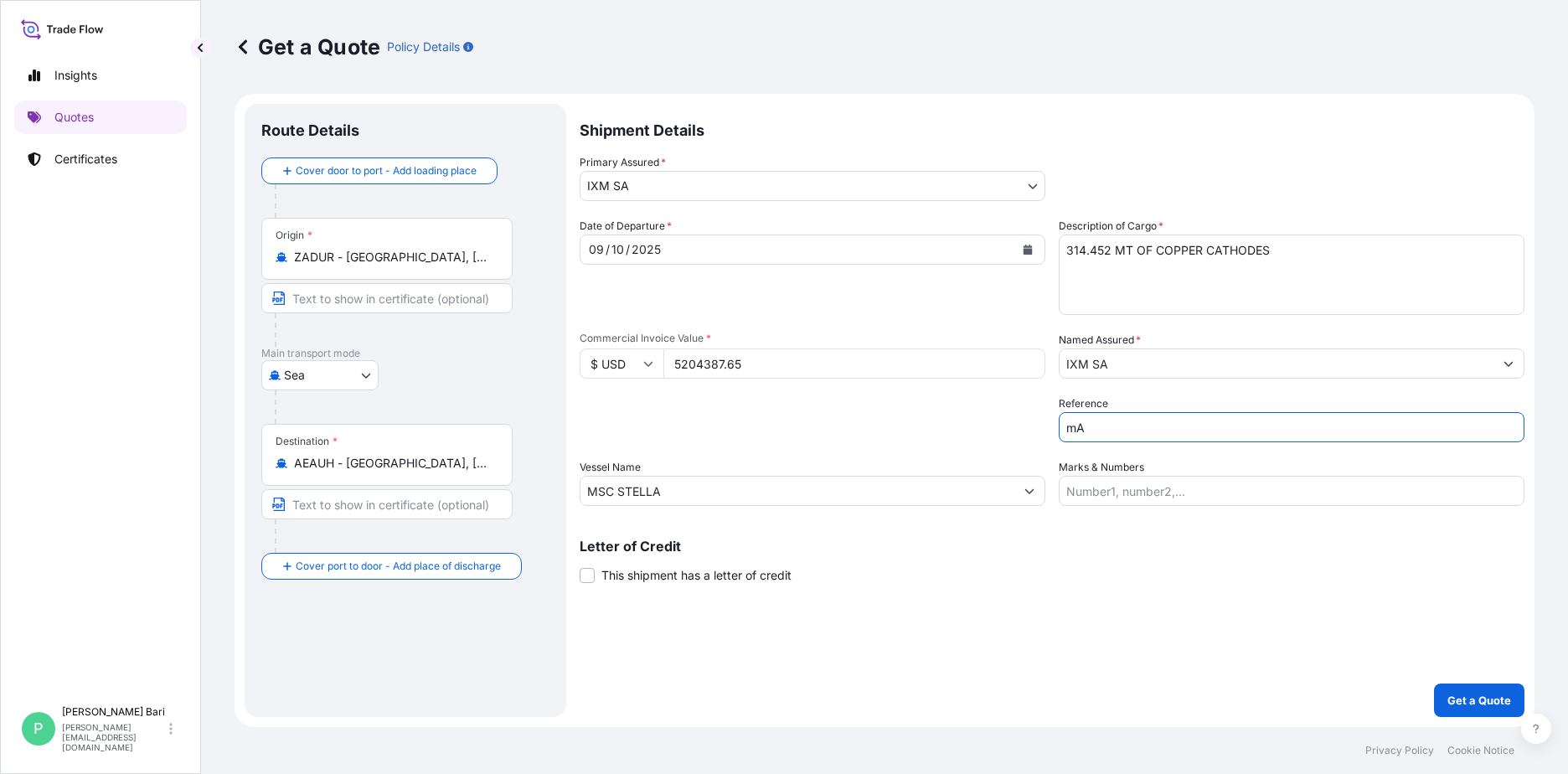
type input "m"
click at [1230, 427] on input "MAERSK PELEPAS - 258058431" at bounding box center [1292, 426] width 465 height 31
paste input "9442602"
click at [1136, 424] on input "MAERSK PELEPAS - 259442602" at bounding box center [1292, 426] width 465 height 31
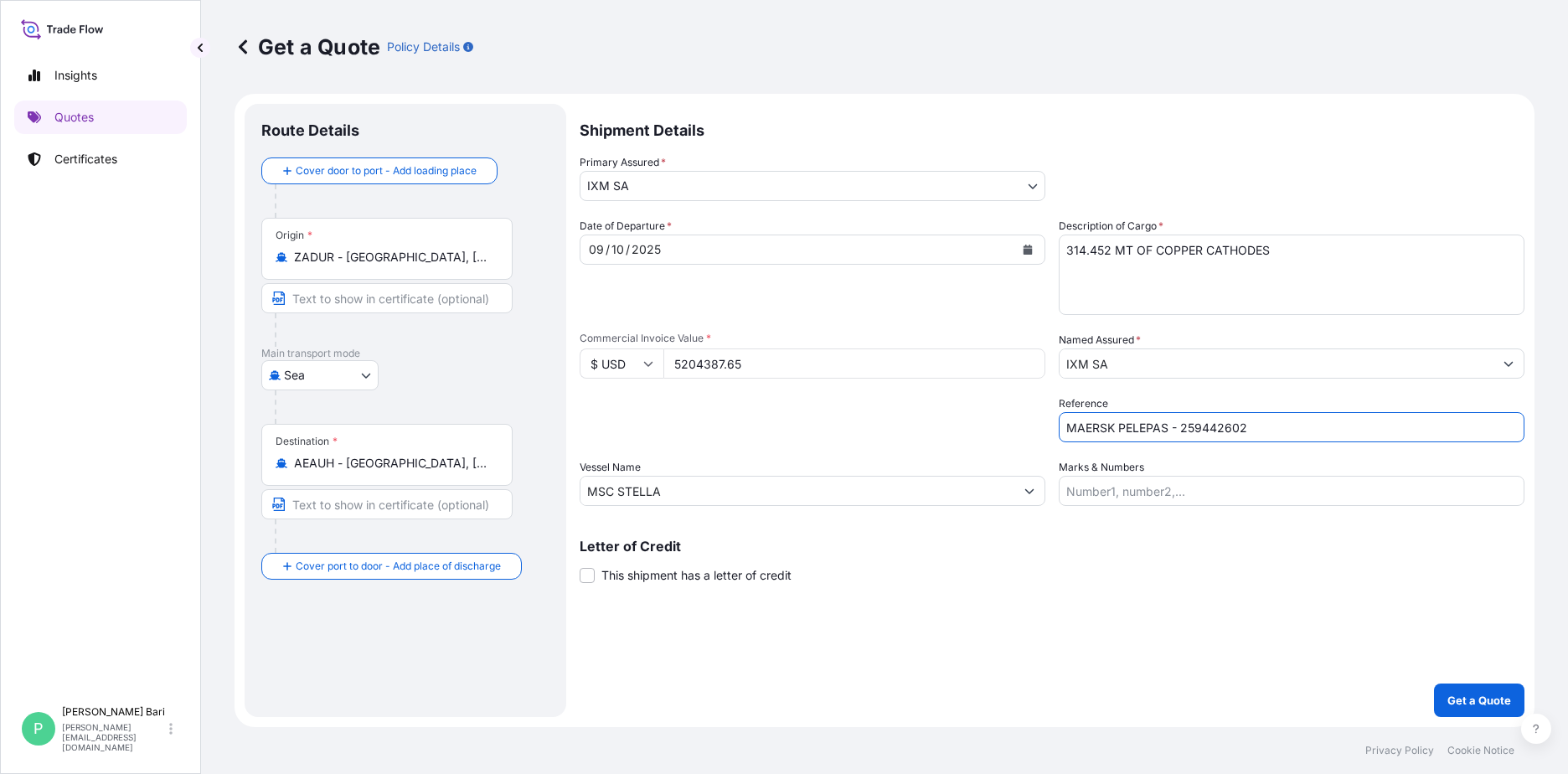
click at [1136, 424] on input "MAERSK PELEPAS - 259442602" at bounding box center [1292, 426] width 465 height 31
drag, startPoint x: 1166, startPoint y: 426, endPoint x: 1007, endPoint y: 428, distance: 159.0
click at [1007, 428] on div "Date of Departure * [DATE] Cargo Category * Metals of every type and descriptio…" at bounding box center [1052, 362] width 945 height 288
type input "MAERSK PHUKET - 259442602"
drag, startPoint x: 706, startPoint y: 490, endPoint x: 507, endPoint y: 480, distance: 199.3
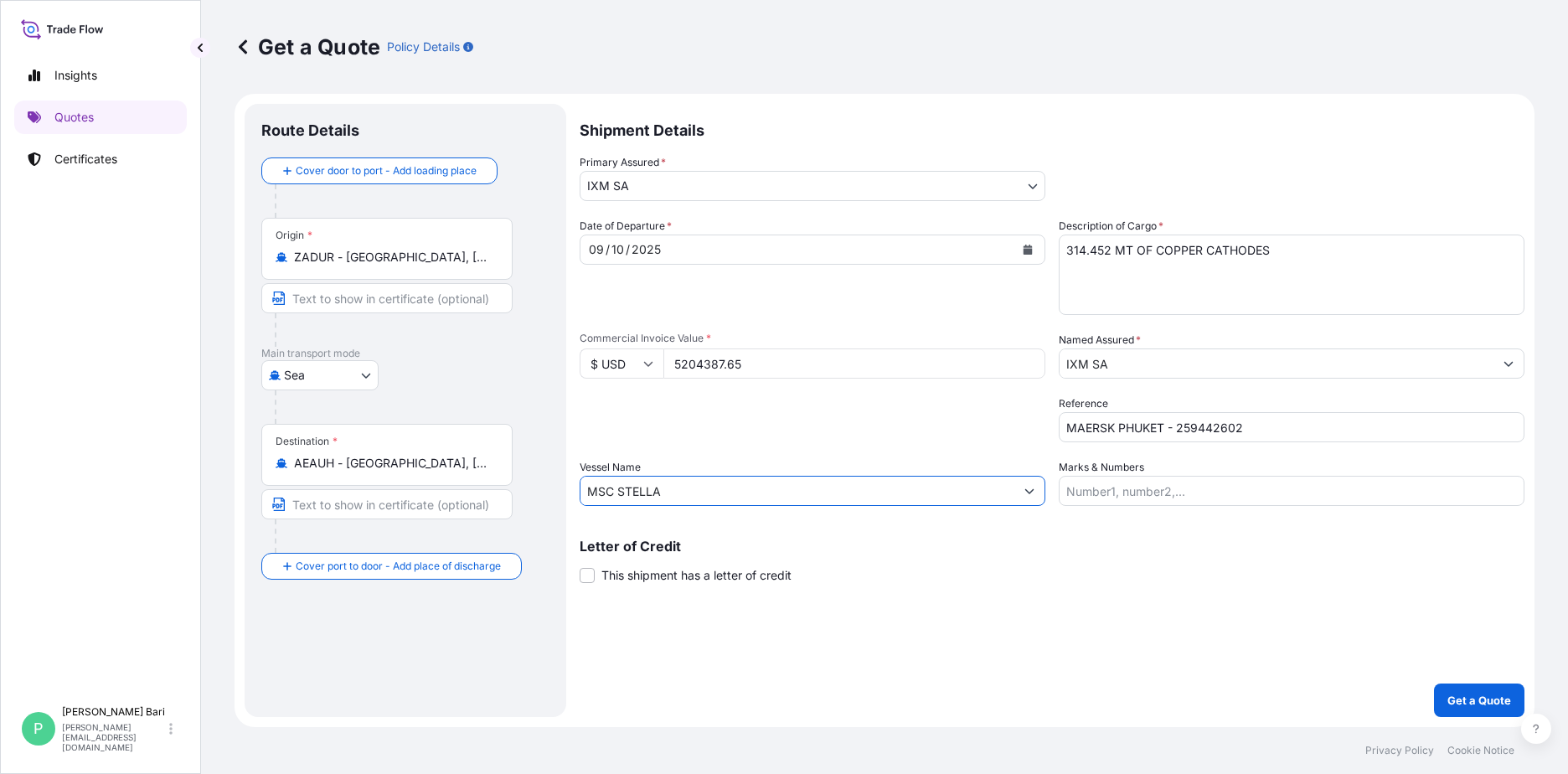
click at [507, 480] on form "Route Details Cover door to port - Add loading place Place of loading Road / [G…" at bounding box center [885, 410] width 1300 height 633
paste input "AERSK PHUKET"
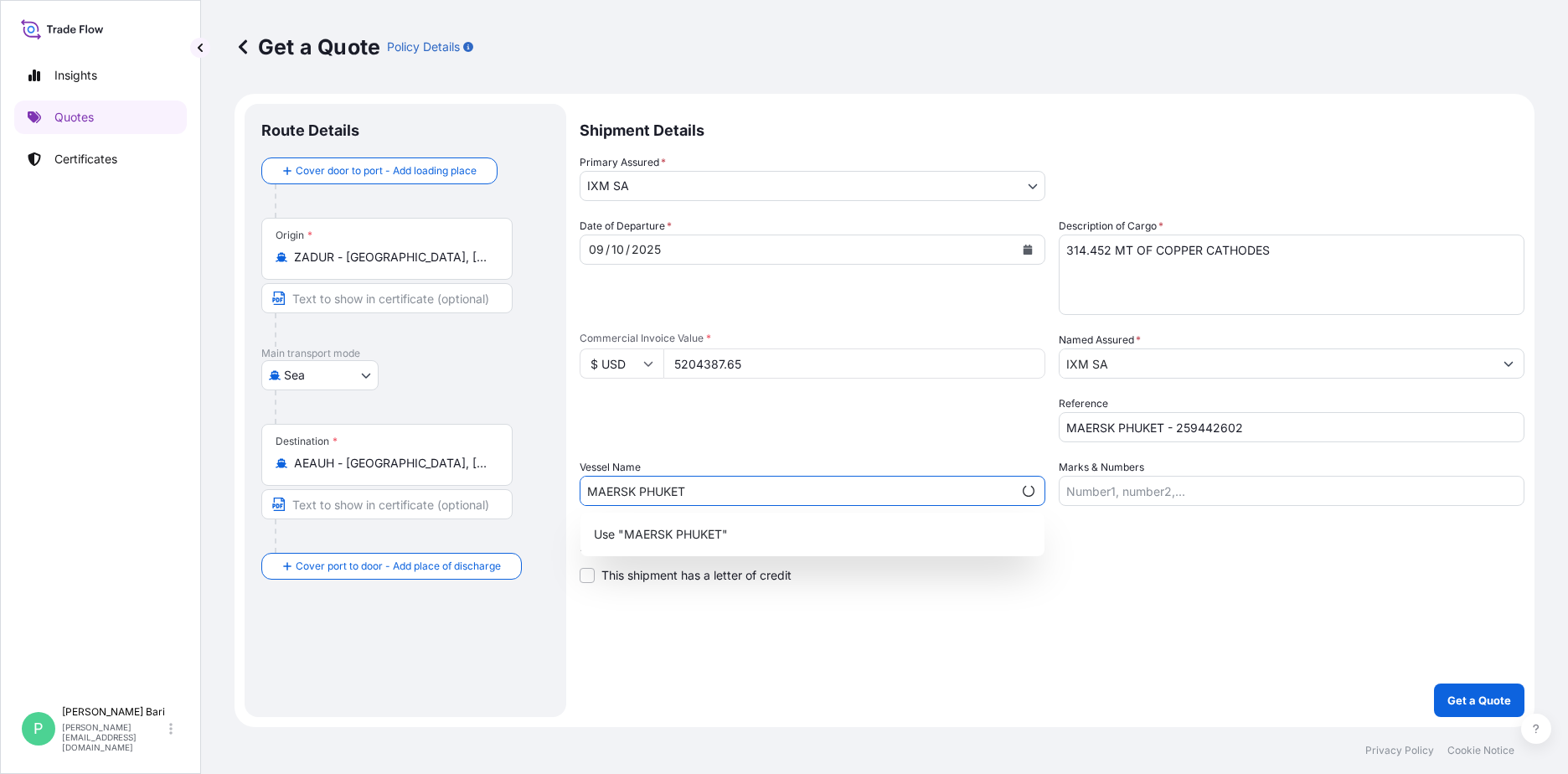
type input "MAERSK PHUKET"
drag, startPoint x: 800, startPoint y: 440, endPoint x: 823, endPoint y: 422, distance: 29.2
click at [806, 438] on div "Packing Category Type to search a container mode Please select a primary mode o…" at bounding box center [812, 418] width 465 height 47
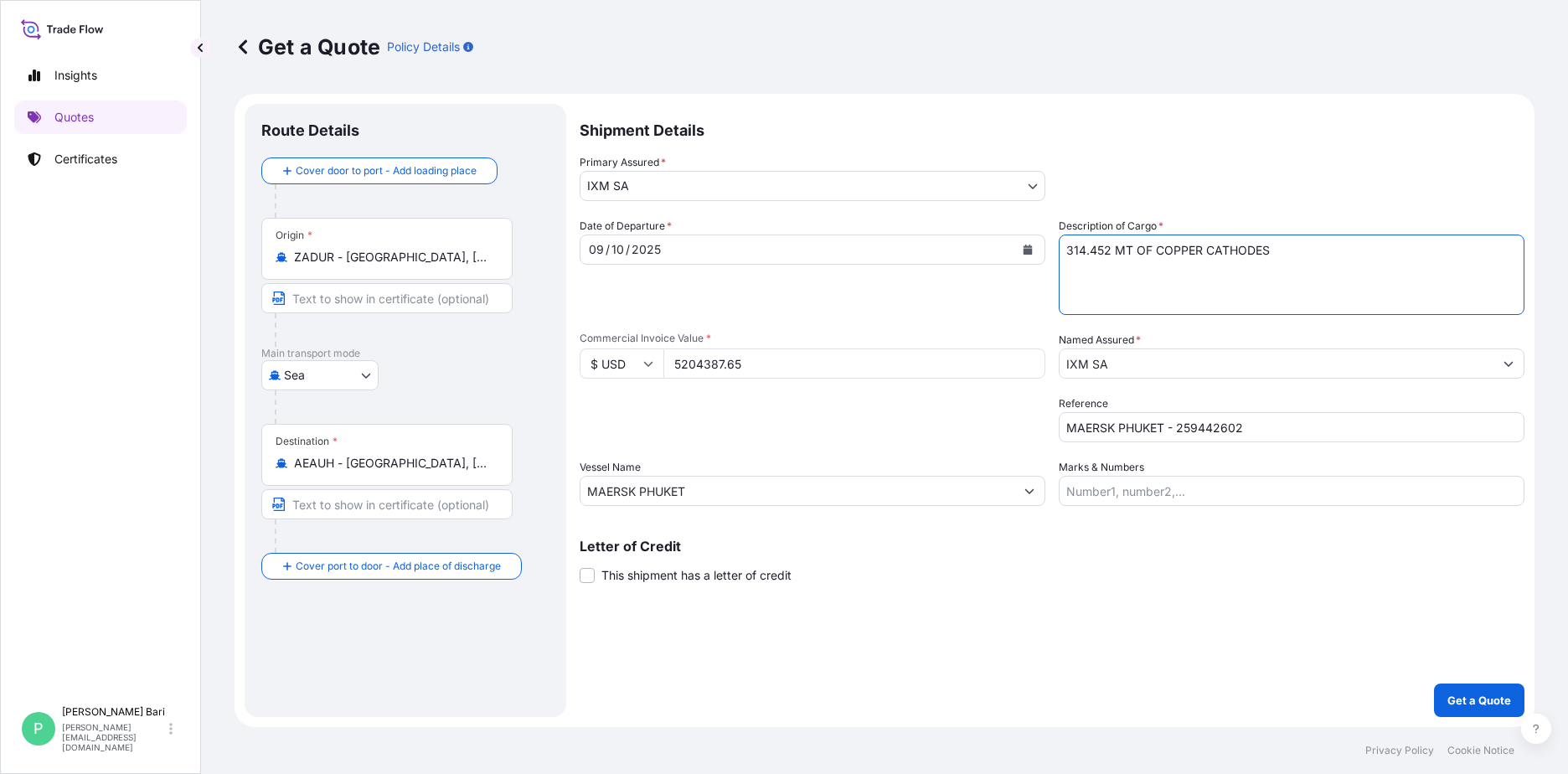
drag, startPoint x: 1109, startPoint y: 250, endPoint x: 1050, endPoint y: 246, distance: 59.1
click at [1050, 246] on div "Date of Departure * [DATE] Cargo Category * Metals of every type and descriptio…" at bounding box center [1052, 362] width 945 height 288
type textarea "489.94 MT OF COPPER CATHODES"
click at [427, 274] on div "Origin * [GEOGRAPHIC_DATA] - [GEOGRAPHIC_DATA], [GEOGRAPHIC_DATA]" at bounding box center [387, 248] width 251 height 62
click at [427, 265] on input "ZADUR - [GEOGRAPHIC_DATA], [GEOGRAPHIC_DATA]" at bounding box center [392, 257] width 198 height 17
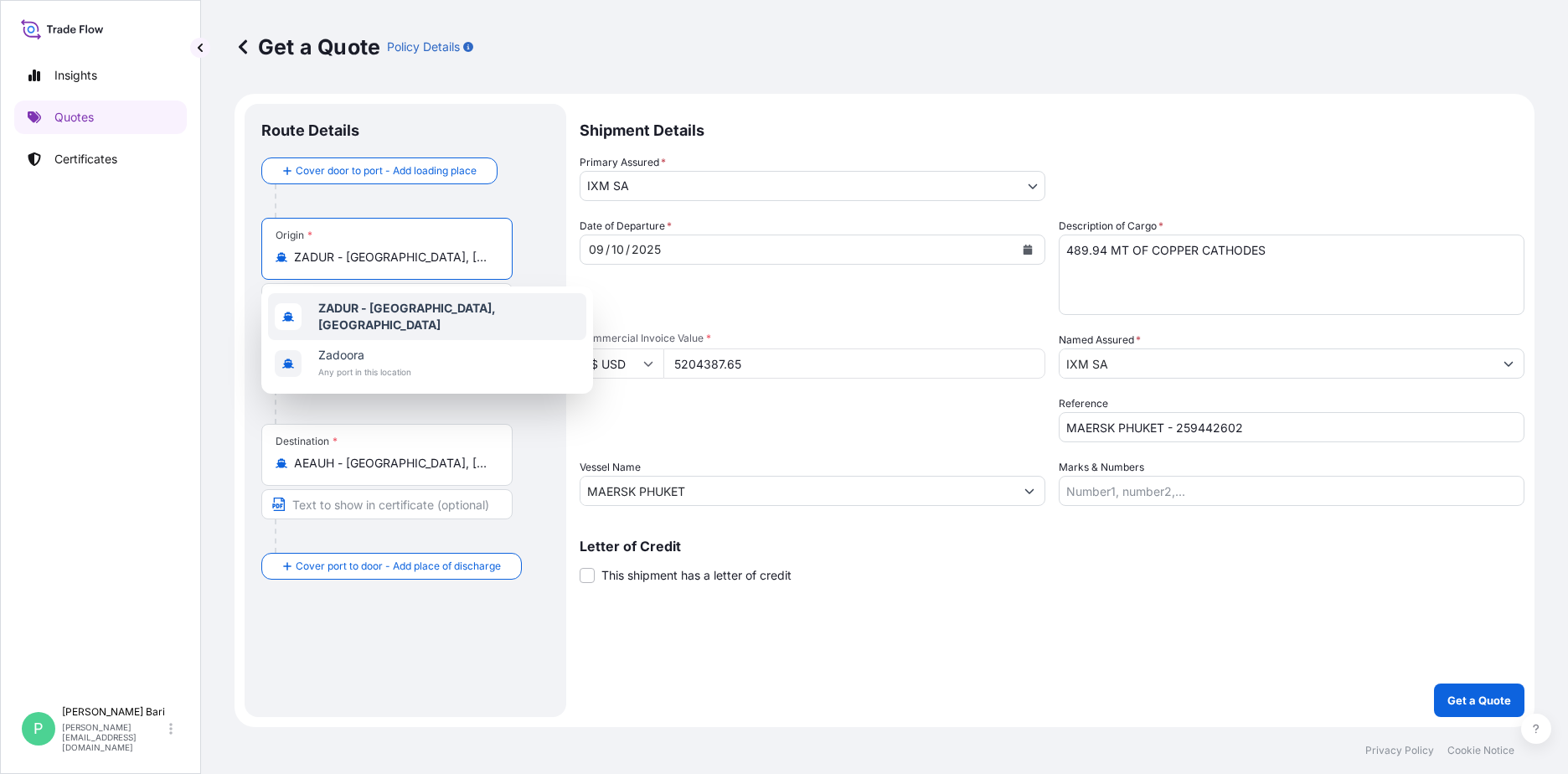
drag, startPoint x: 489, startPoint y: 260, endPoint x: 167, endPoint y: 264, distance: 322.0
click at [163, 264] on div "Insights Quotes Certificates P [PERSON_NAME] [PERSON_NAME][EMAIL_ADDRESS][DOMAI…" at bounding box center [784, 387] width 1568 height 774
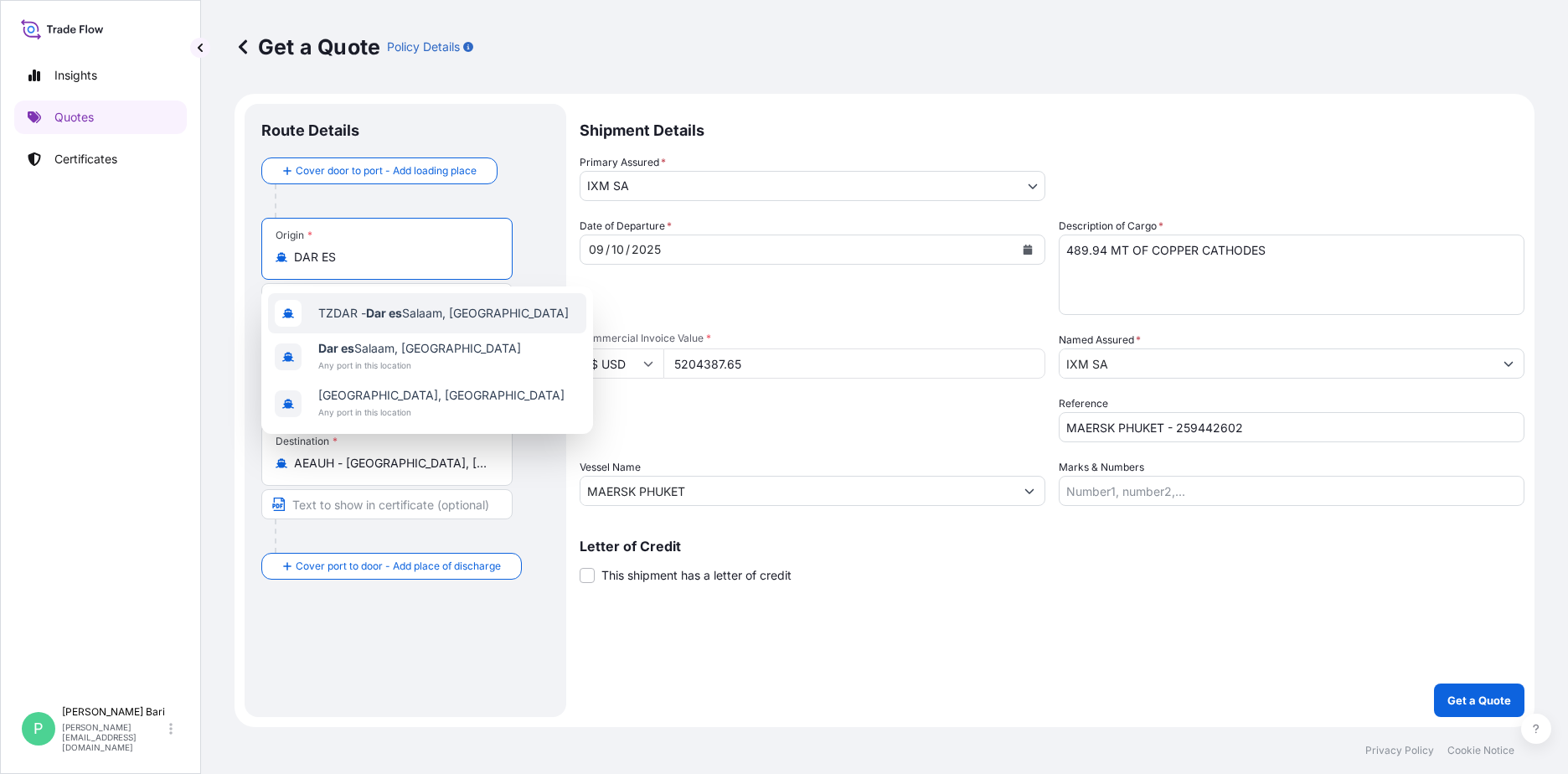
click at [351, 331] on div "TZDAR - [GEOGRAPHIC_DATA], [GEOGRAPHIC_DATA]" at bounding box center [427, 312] width 318 height 40
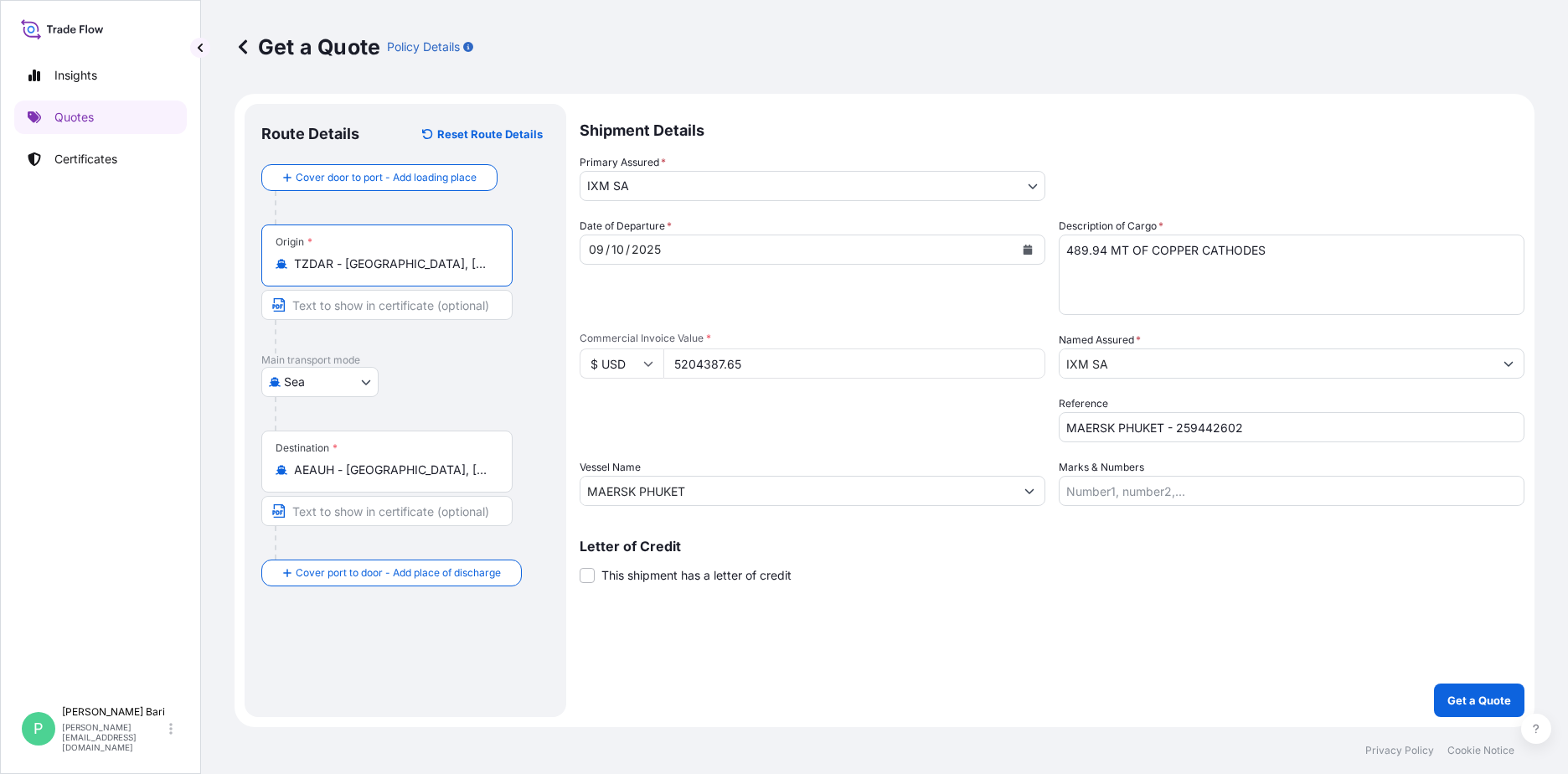
type input "TZDAR - [GEOGRAPHIC_DATA], [GEOGRAPHIC_DATA]"
click at [1241, 687] on button "Get a Quote" at bounding box center [1479, 700] width 91 height 33
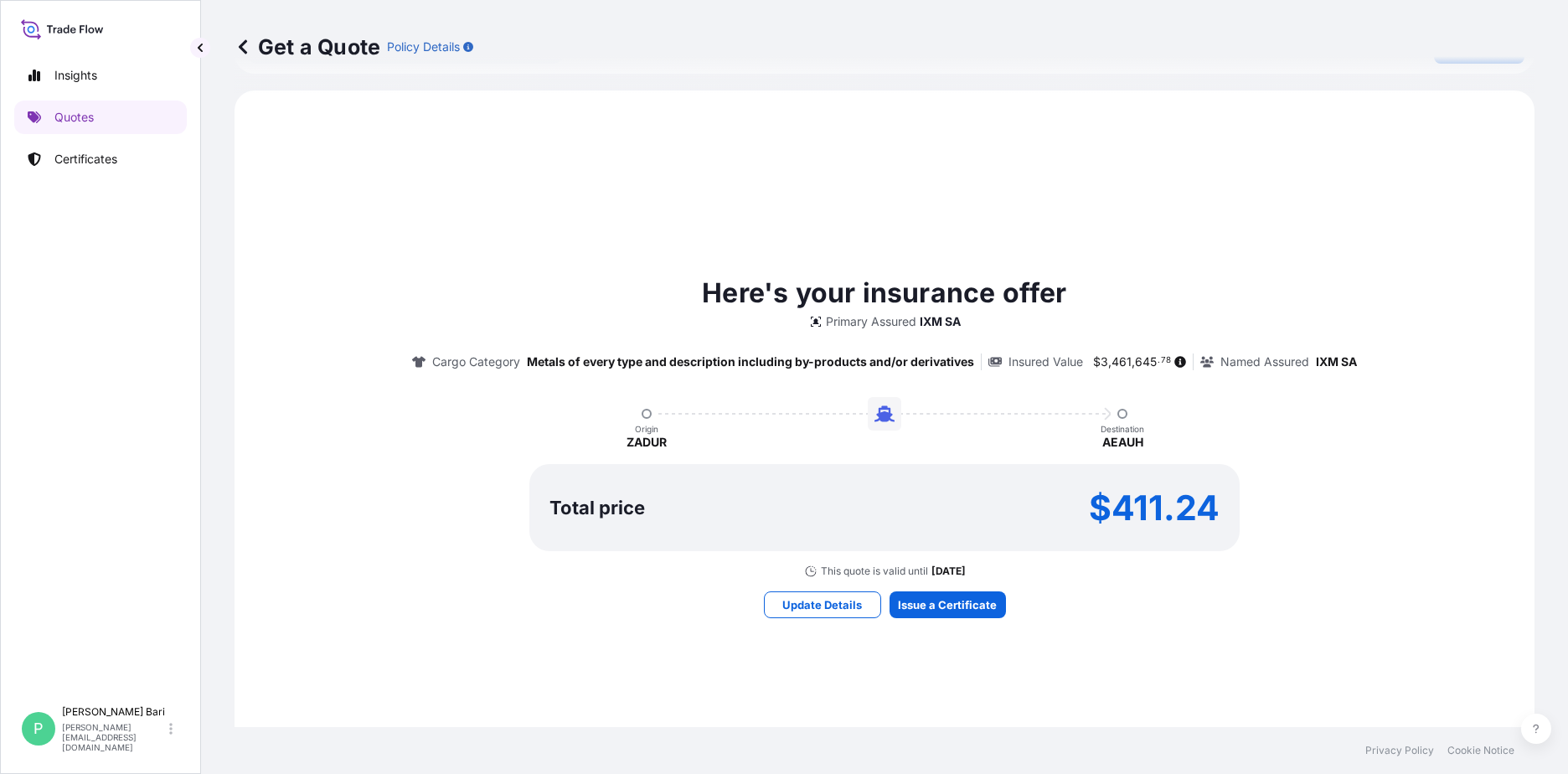
scroll to position [754, 0]
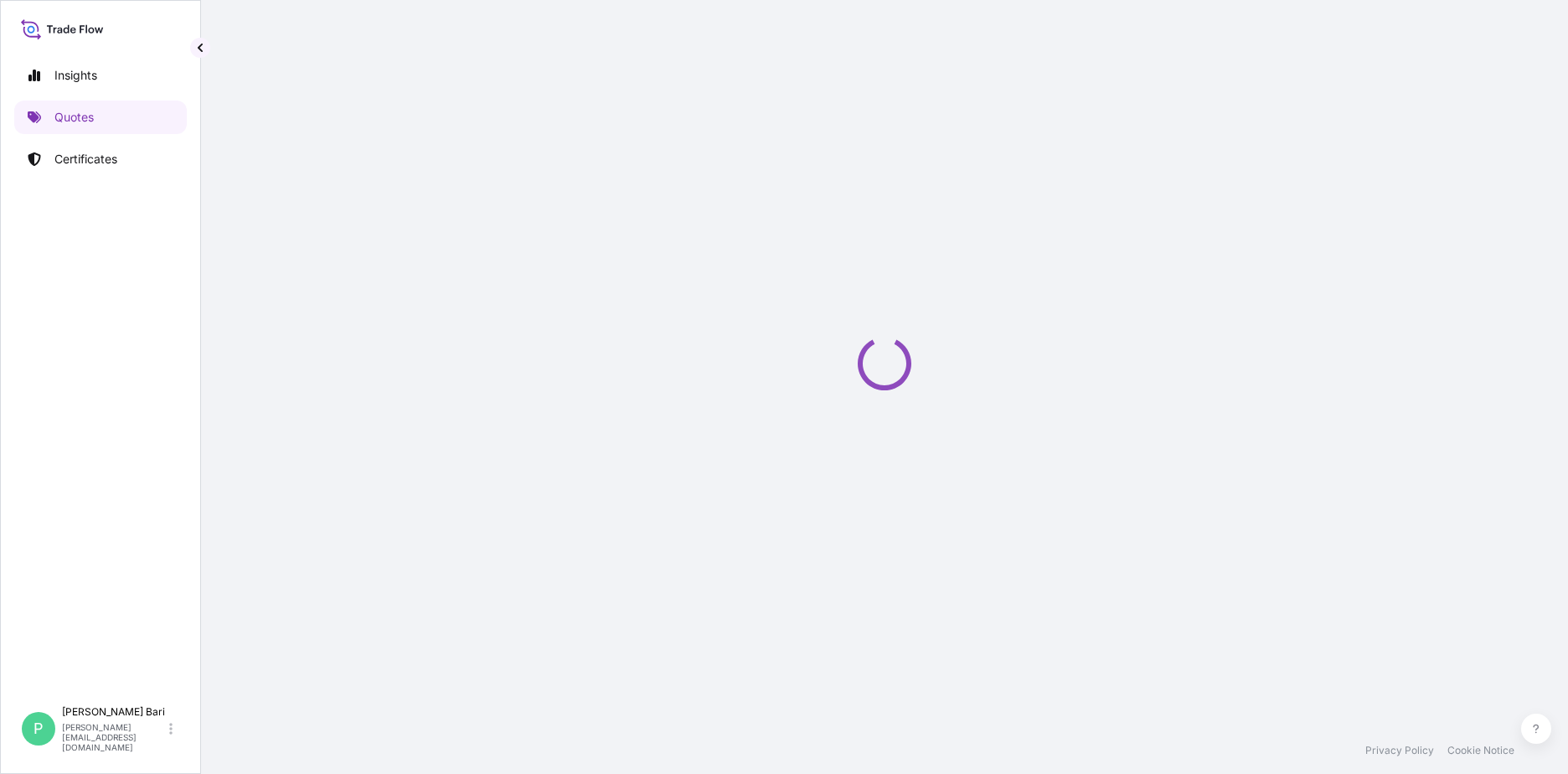
select select "Sea"
select select "31846"
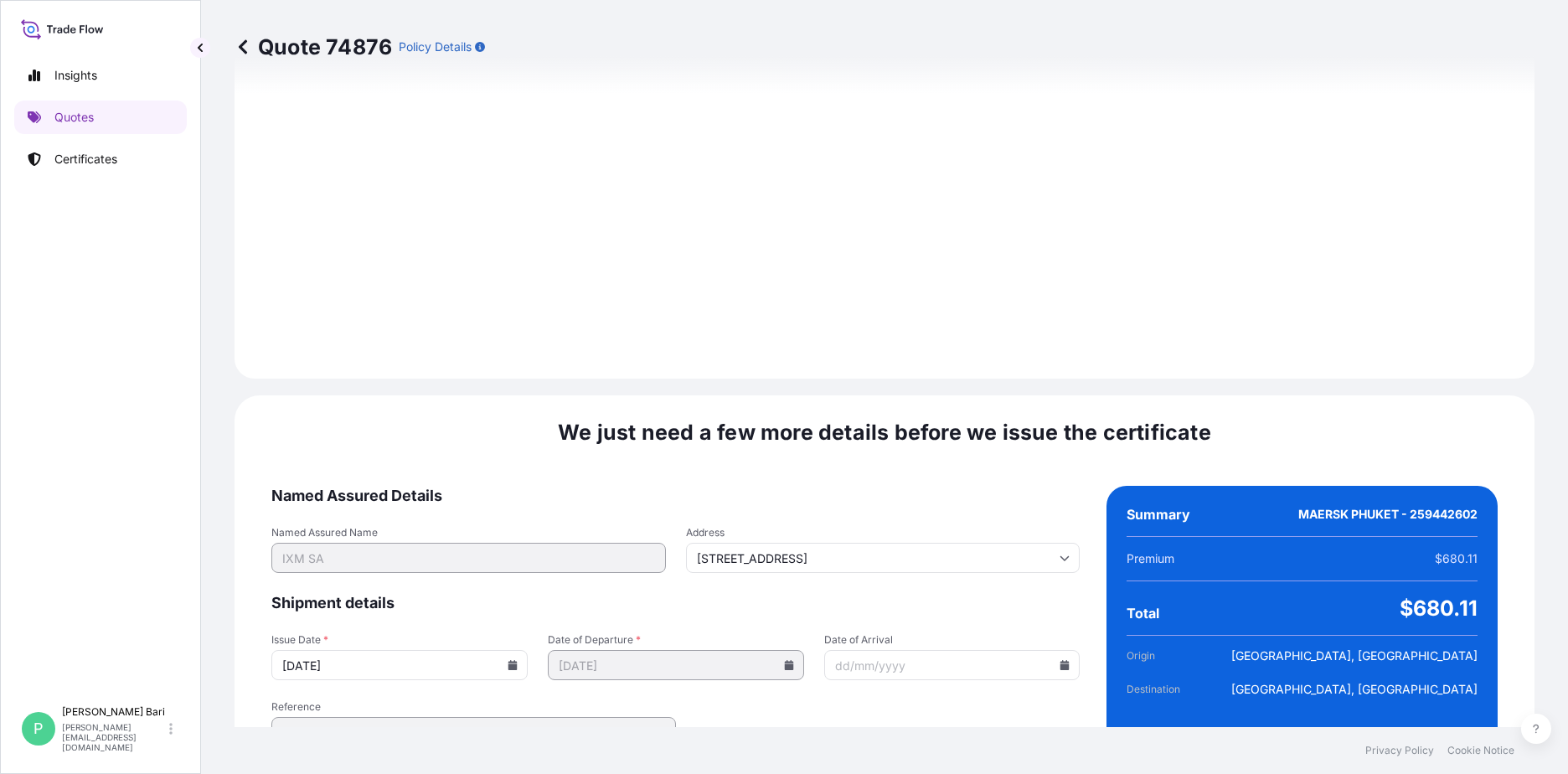
scroll to position [1746, 0]
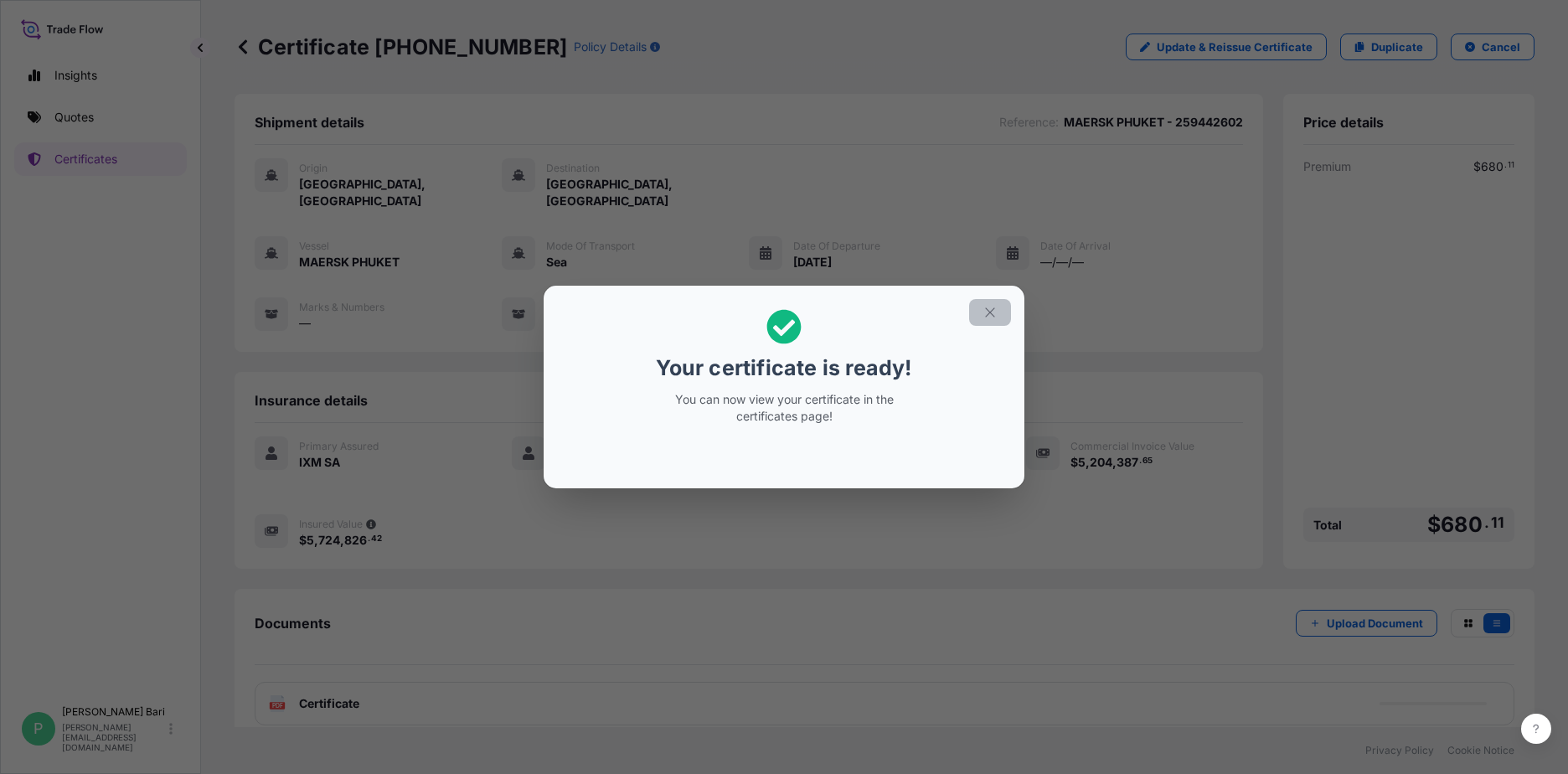
click at [988, 311] on icon "button" at bounding box center [989, 311] width 9 height 9
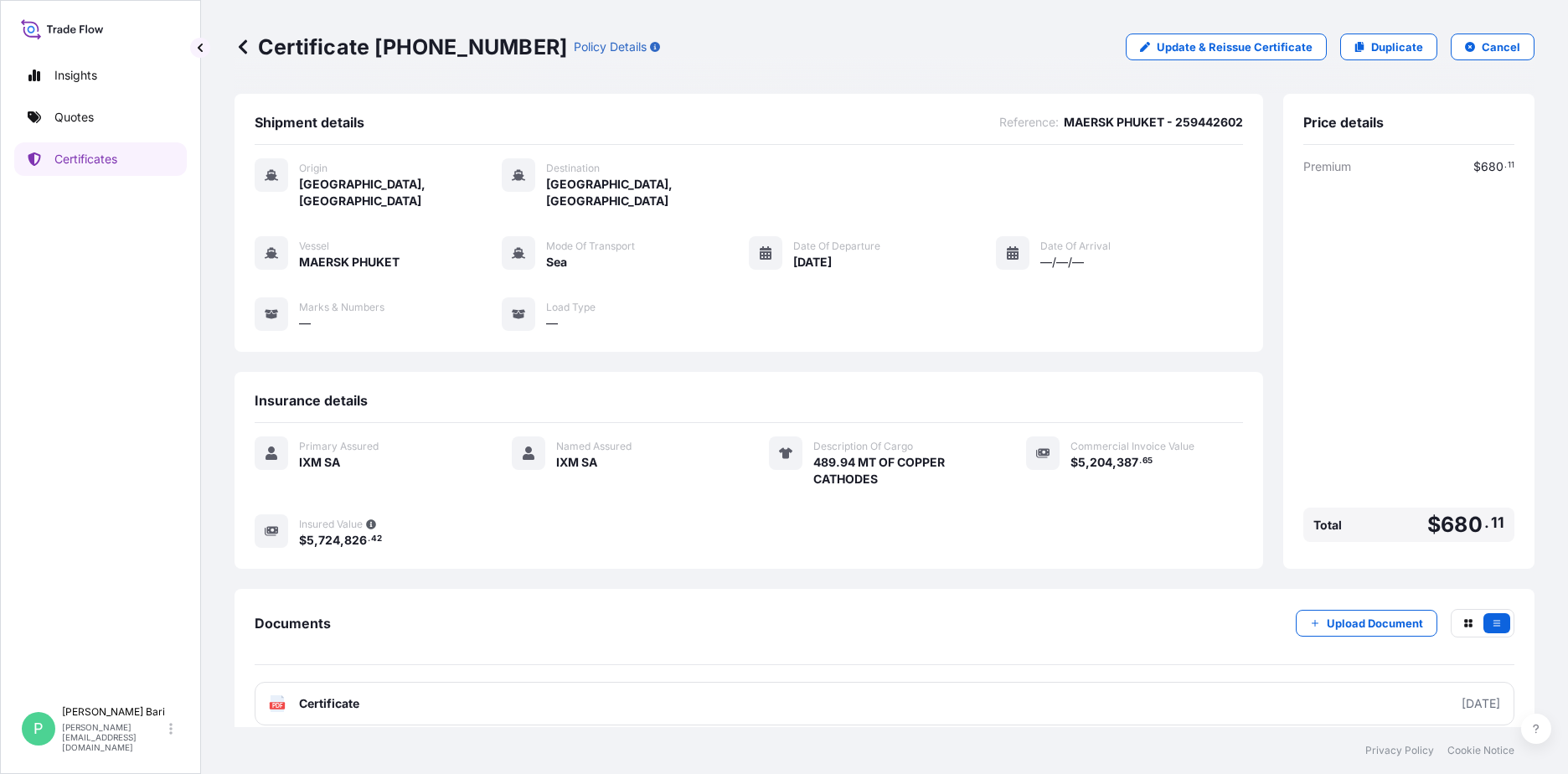
drag, startPoint x: 758, startPoint y: 44, endPoint x: 1014, endPoint y: 86, distance: 259.4
click at [758, 44] on div "Certificate [PHONE_NUMBER] Policy Details Update & Reissue Certificate Duplicat…" at bounding box center [885, 46] width 1300 height 27
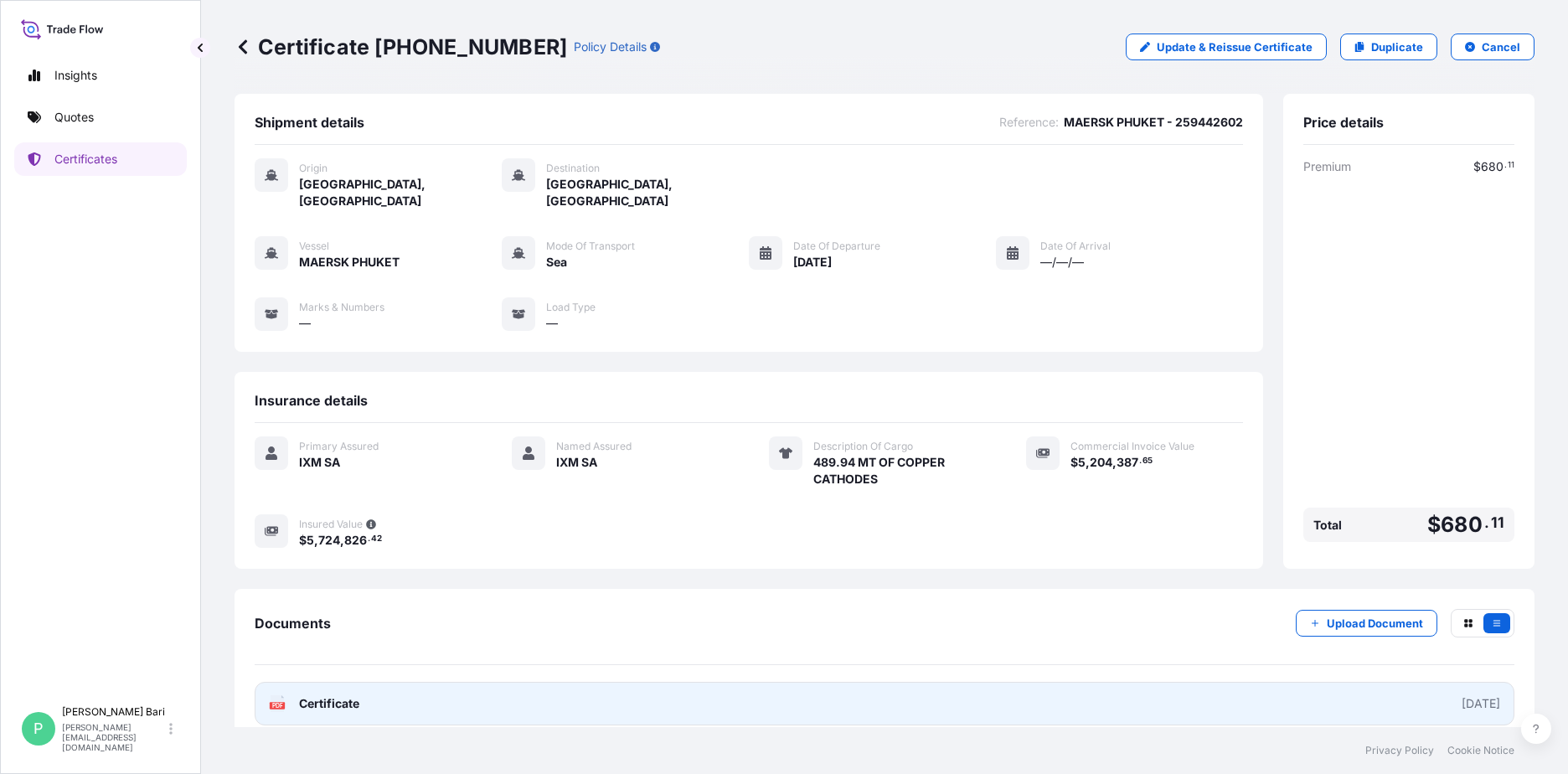
scroll to position [2, 0]
click at [504, 680] on link "PDF Certificate [DATE]" at bounding box center [885, 701] width 1259 height 44
